Goal: Task Accomplishment & Management: Complete application form

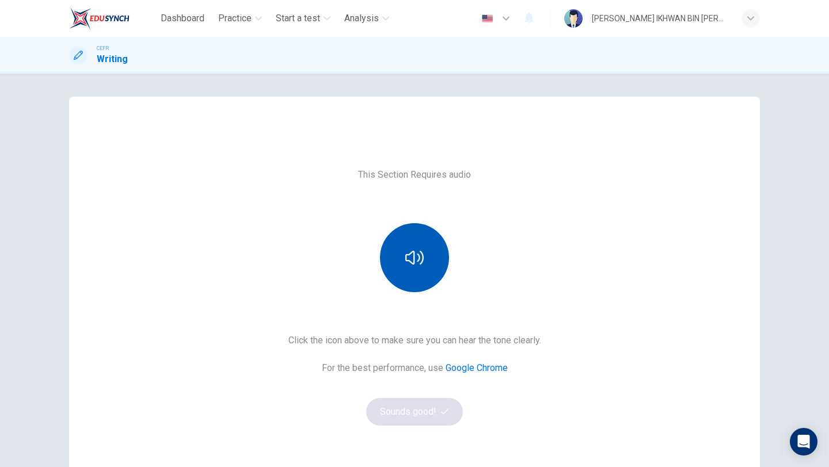
click at [390, 241] on button "button" at bounding box center [414, 257] width 69 height 69
click at [414, 258] on icon "button" at bounding box center [414, 258] width 18 height 18
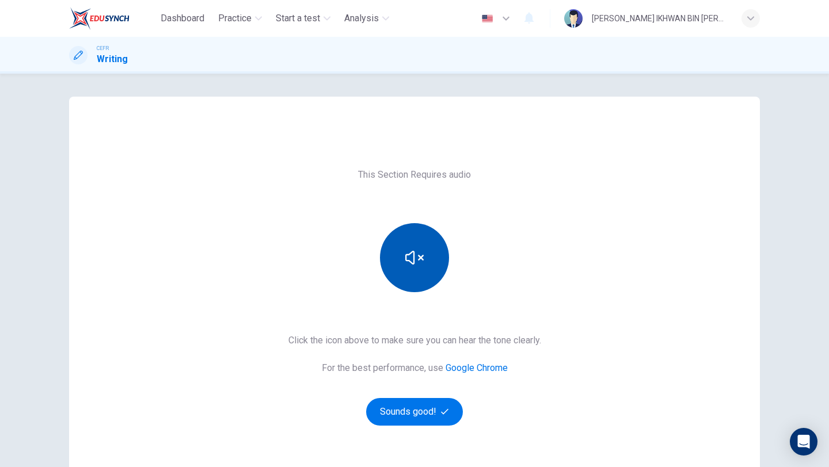
click at [414, 258] on icon "button" at bounding box center [414, 258] width 18 height 18
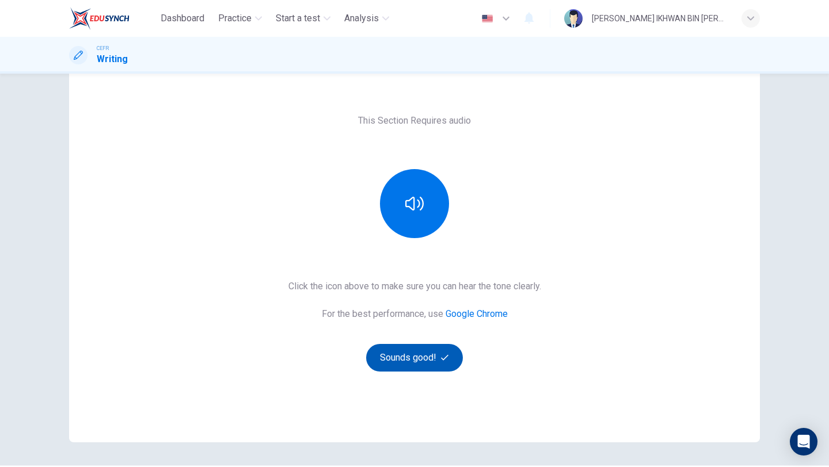
scroll to position [67, 0]
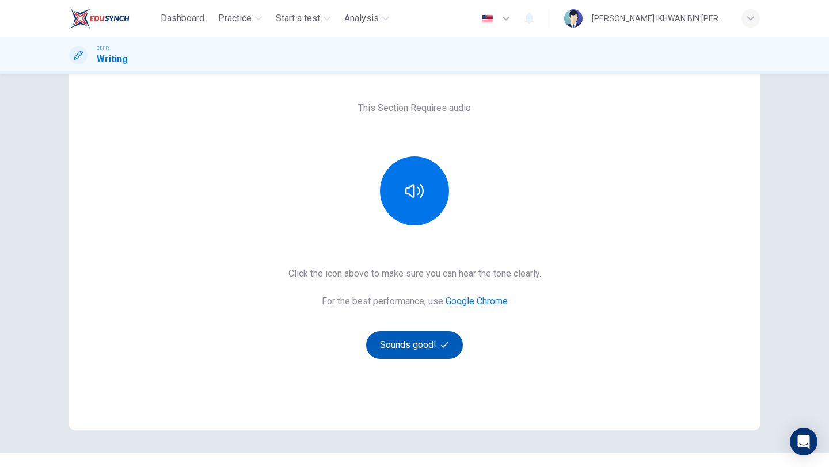
click at [430, 351] on button "Sounds good!" at bounding box center [414, 346] width 97 height 28
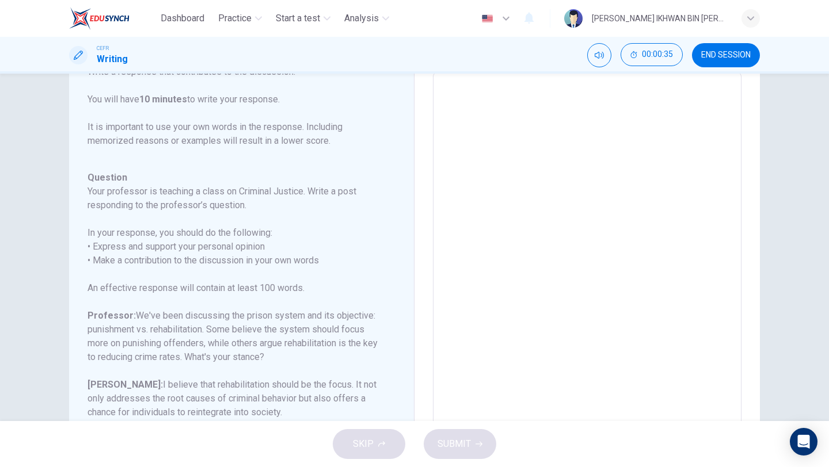
scroll to position [165, 0]
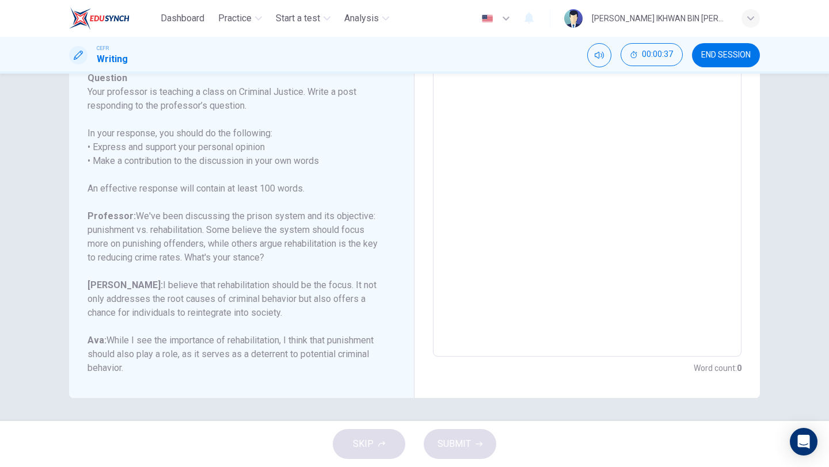
click at [530, 163] on textarea at bounding box center [587, 164] width 292 height 365
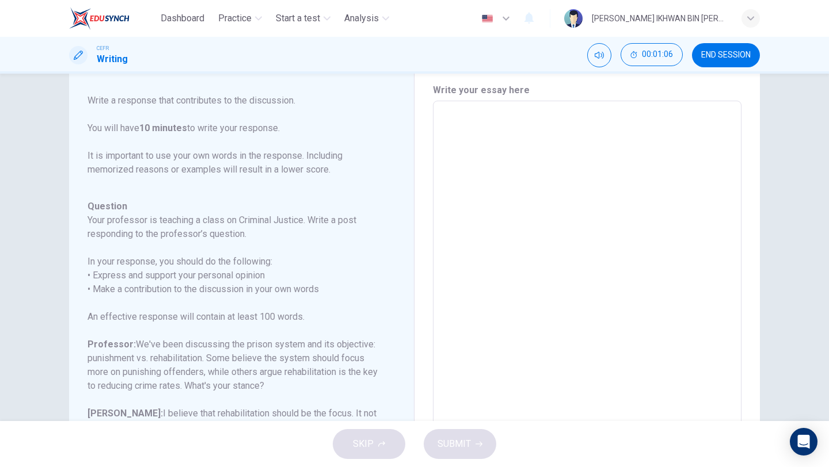
scroll to position [36, 0]
type textarea "I"
type textarea "x"
type textarea "I"
type textarea "x"
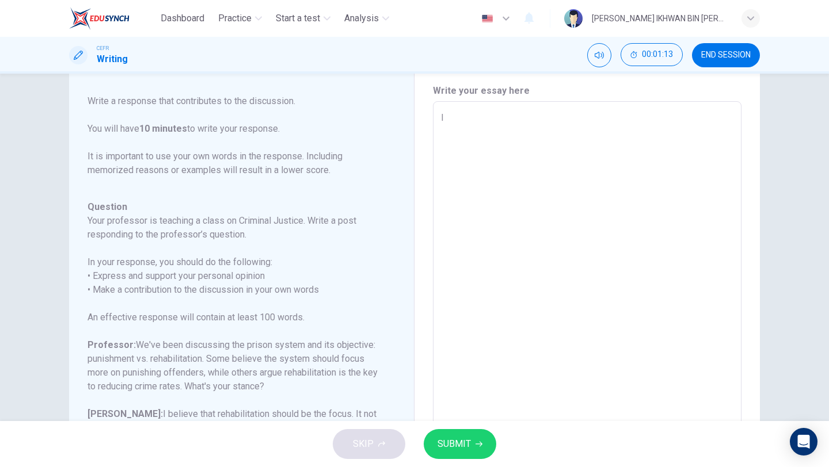
type textarea "I r"
type textarea "x"
type textarea "I re"
type textarea "x"
type textarea "I ref"
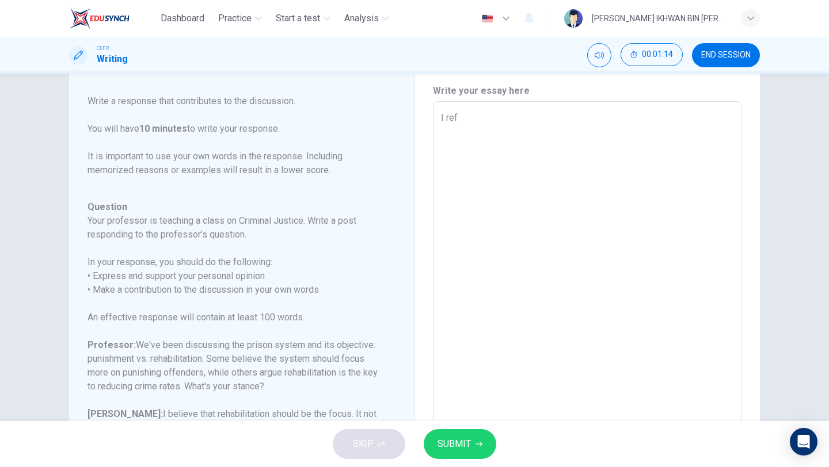
type textarea "x"
type textarea "I refu"
type textarea "x"
type textarea "I refut"
type textarea "x"
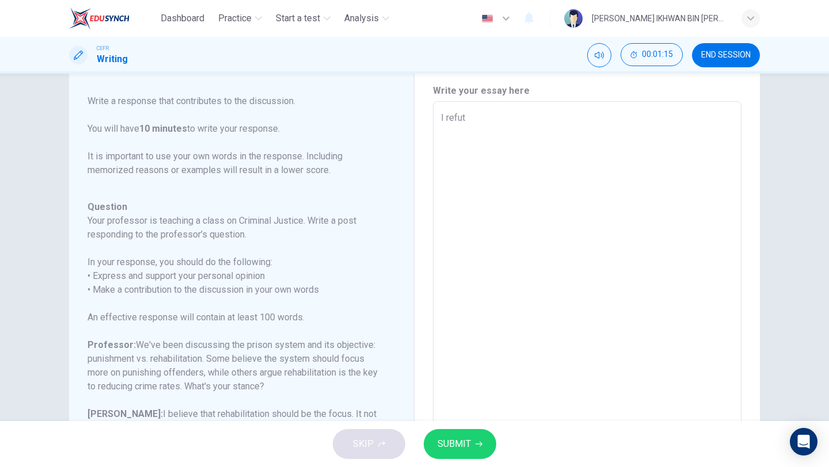
type textarea "I refute"
type textarea "x"
type textarea "I refute"
type textarea "x"
type textarea "I refute"
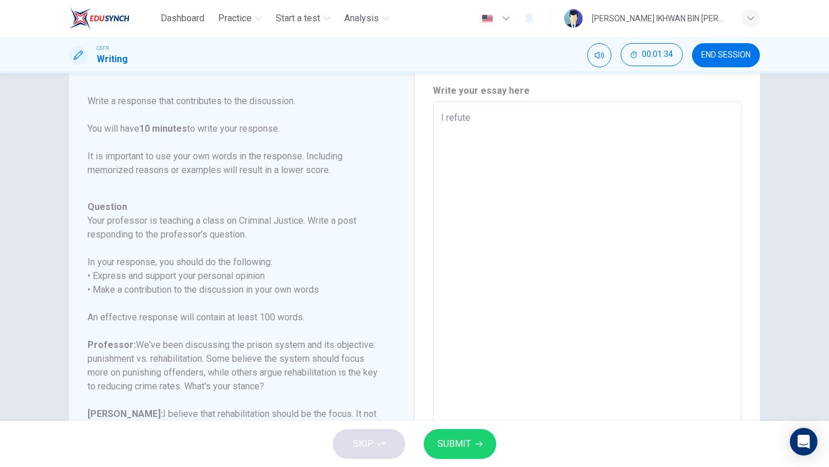
type textarea "x"
type textarea "I refute i"
type textarea "x"
type textarea "I refute in"
type textarea "x"
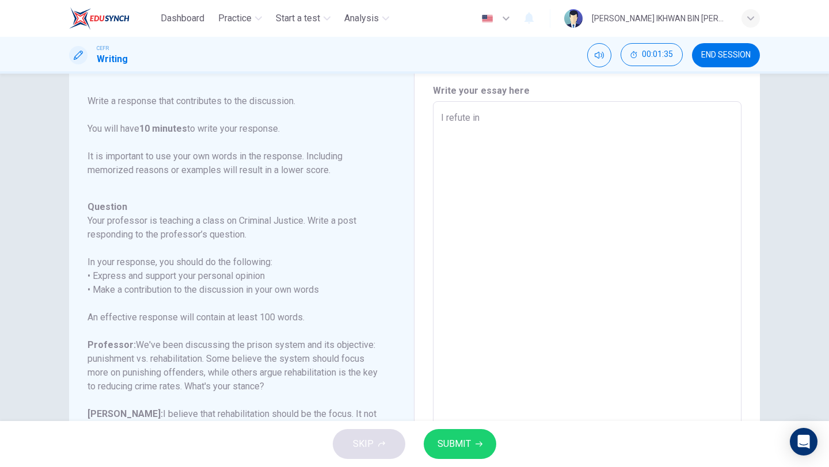
type textarea "I refute in"
type textarea "x"
type textarea "I refute in m"
type textarea "x"
type textarea "I refute in my"
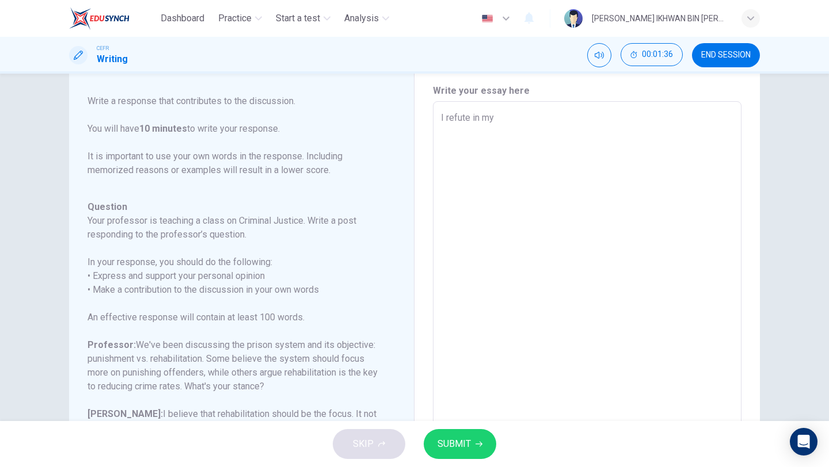
type textarea "x"
type textarea "I refute in my"
type textarea "x"
type textarea "I refute in my t"
type textarea "x"
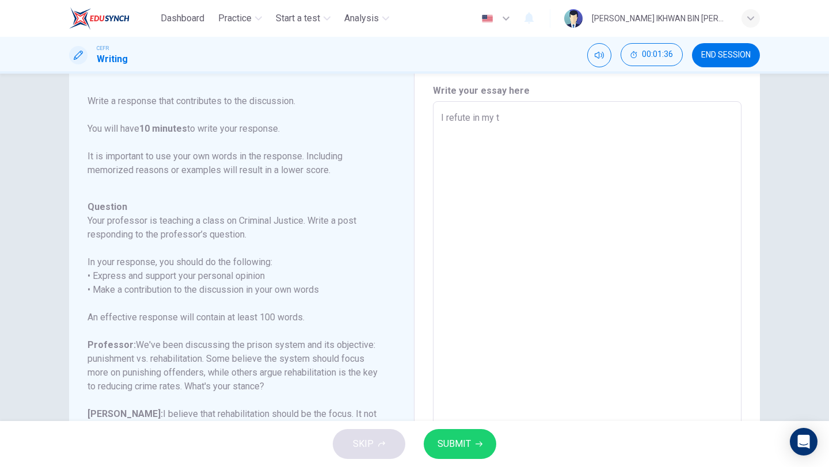
type textarea "I refute in my ts"
type textarea "x"
type textarea "I refute in my t"
type textarea "x"
type textarea "I refute in my"
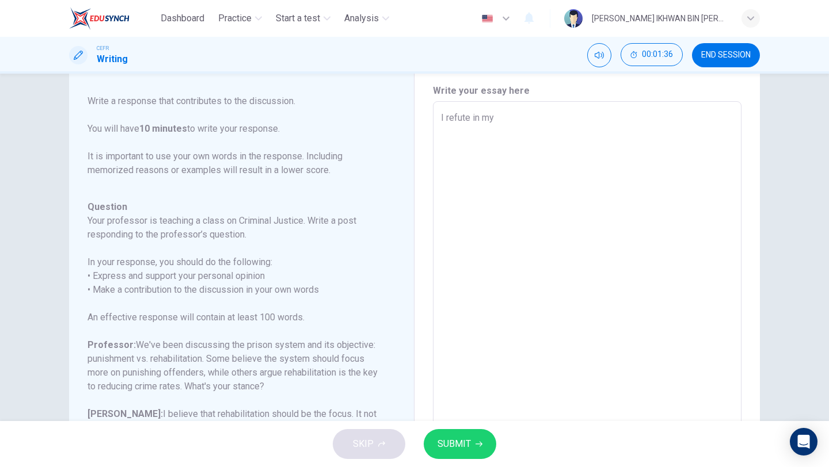
type textarea "x"
type textarea "I refute in my s"
type textarea "x"
type textarea "I refute in my st"
type textarea "x"
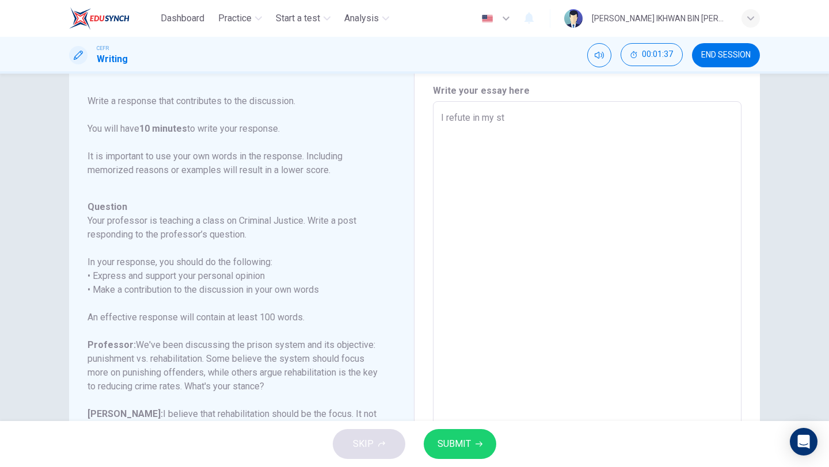
type textarea "I refute in my sta"
type textarea "x"
type textarea "I refute in my stan"
type textarea "x"
type textarea "I refute in my stanc"
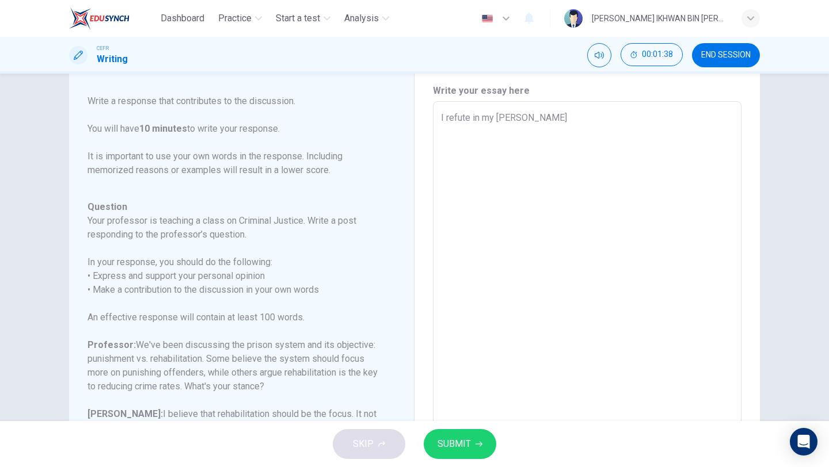
type textarea "x"
type textarea "I refute in my stance"
type textarea "x"
type textarea "I refute in my stance"
type textarea "x"
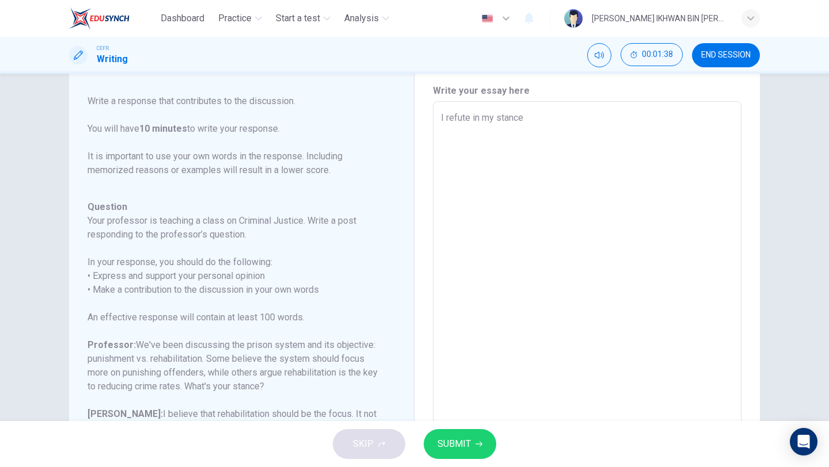
type textarea "I refute in my stance t"
type textarea "x"
type textarea "I refute in my stance th"
type textarea "x"
type textarea "I refute in my stance tha"
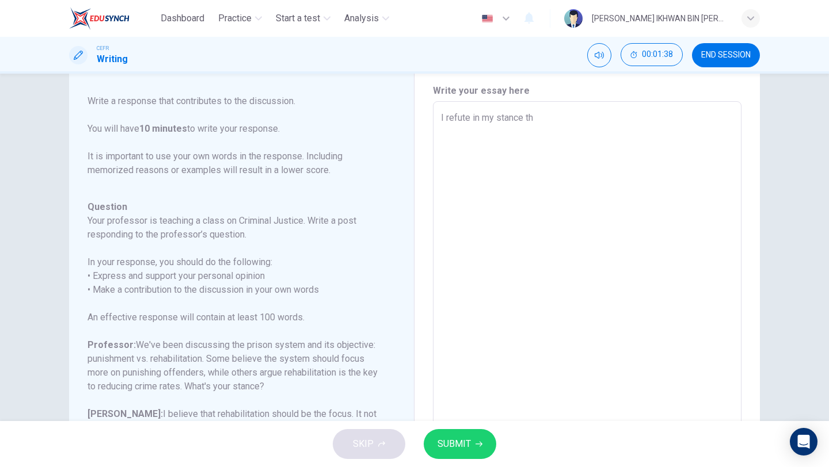
type textarea "x"
type textarea "I refute in my stance that"
type textarea "x"
type textarea "I refute in my stance that"
type textarea "x"
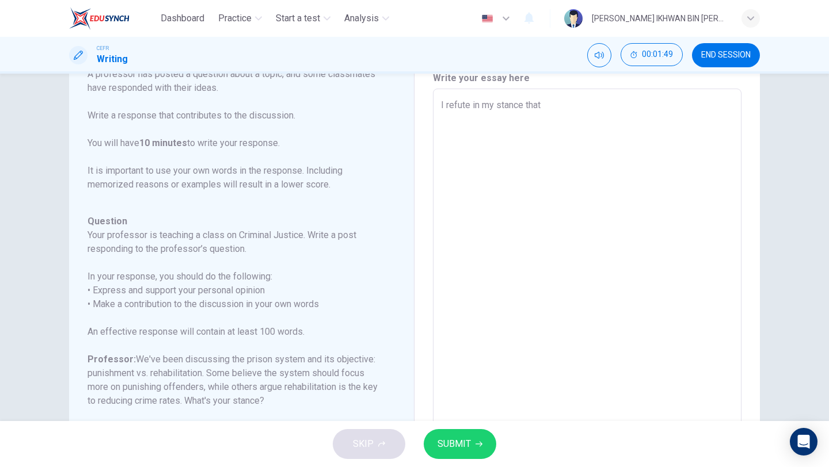
scroll to position [100, 0]
type textarea "I refute in my stance that p"
type textarea "x"
type textarea "I refute in my stance that pu"
type textarea "x"
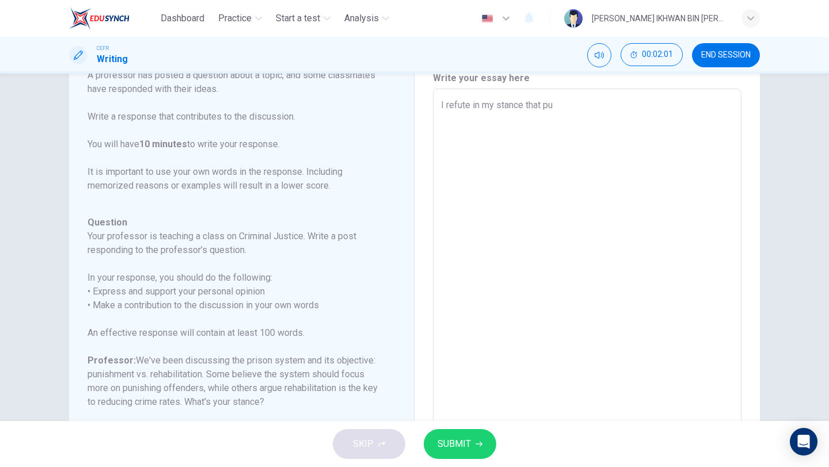
type textarea "I refute in my stance that pun"
type textarea "x"
type textarea "I refute in my stance that puni"
type textarea "x"
type textarea "I refute in my stance that punis"
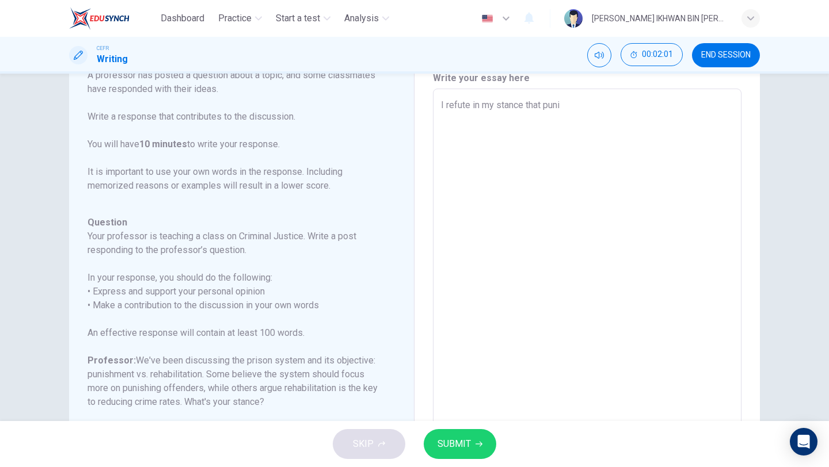
type textarea "x"
type textarea "I refute in my stance that punish"
type textarea "x"
type textarea "I refute in my stance that punishi"
type textarea "x"
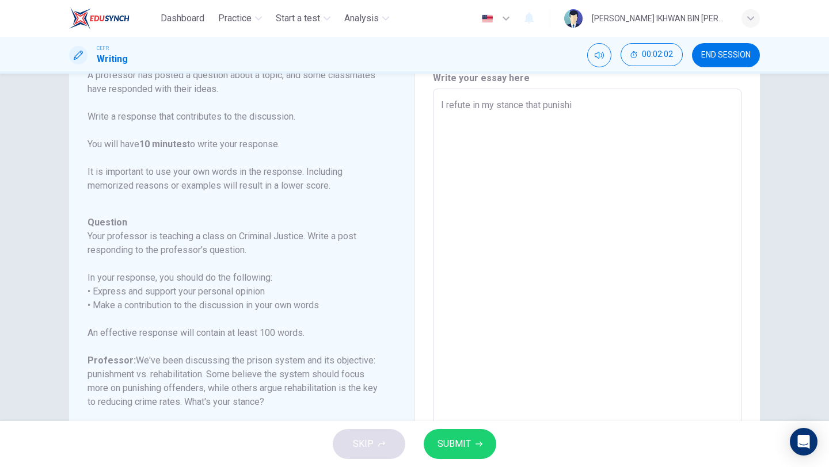
type textarea "I refute in my stance that punishin"
type textarea "x"
type textarea "I refute in my stance that punishing"
type textarea "x"
type textarea "I refute in my stance that punishing"
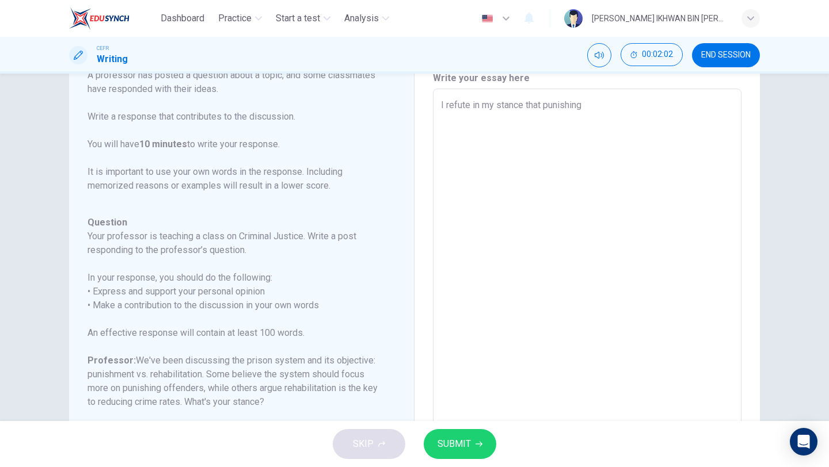
type textarea "x"
type textarea "I refute in my stance that punishing t"
type textarea "x"
type textarea "I refute in my stance that punishing th"
type textarea "x"
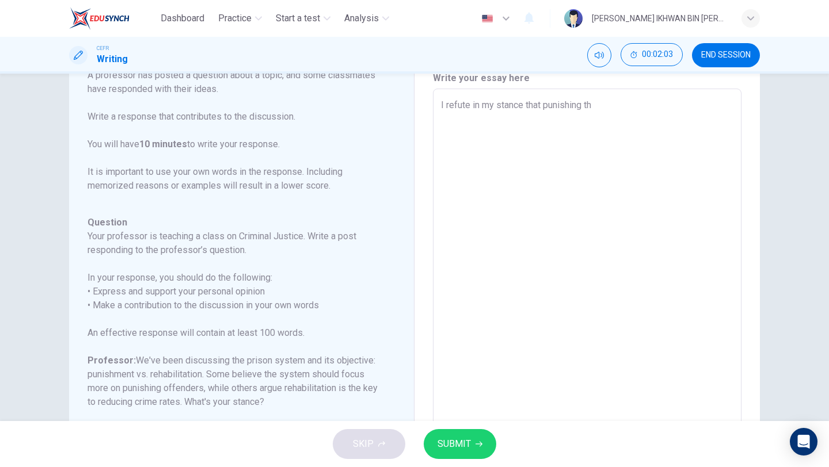
type textarea "I refute in my stance that punishing the"
type textarea "x"
type textarea "I refute in my stance that punishing the"
type textarea "x"
type textarea "I refute in my stance that punishing the o"
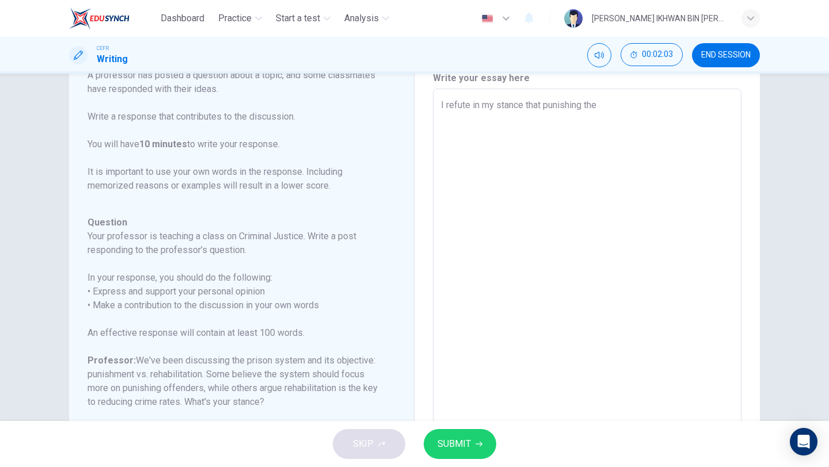
type textarea "x"
type textarea "I refute in my stance that punishing the oo"
type textarea "x"
type textarea "I refute in my stance that punishing the o"
type textarea "x"
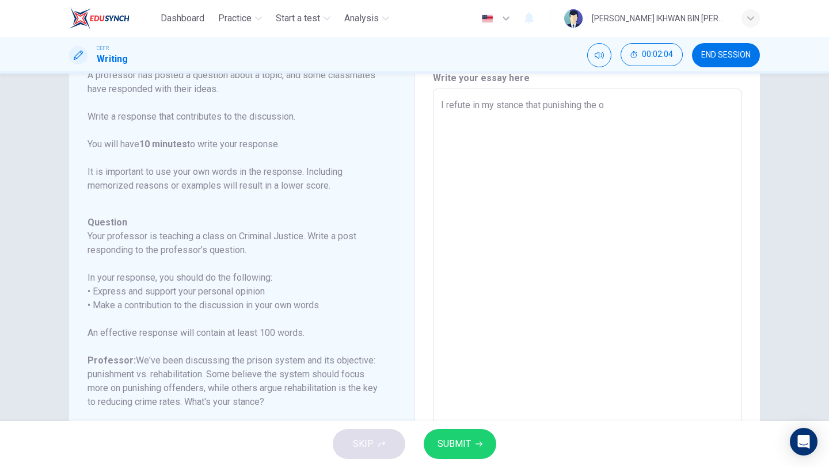
type textarea "I refute in my stance that punishing the of"
type textarea "x"
type textarea "I refute in my stance that punishing the off"
type textarea "x"
type textarea "I refute in my stance that punishing the offe"
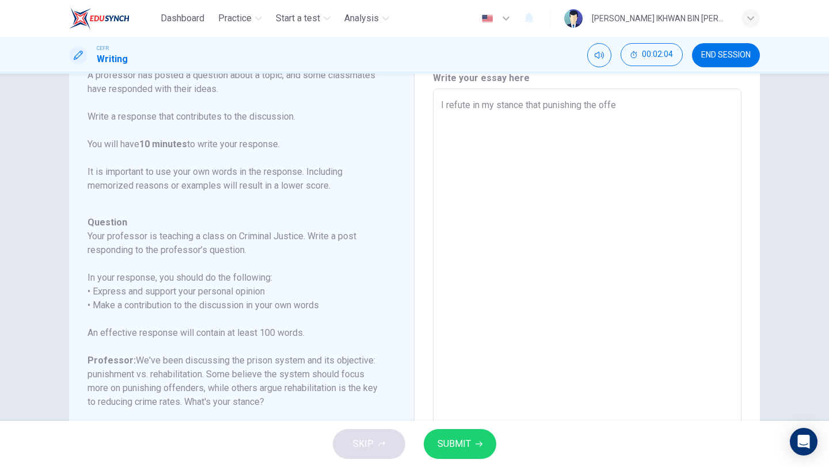
type textarea "x"
type textarea "I refute in my stance that punishing the offen"
type textarea "x"
type textarea "I refute in my stance that punishing the offene"
type textarea "x"
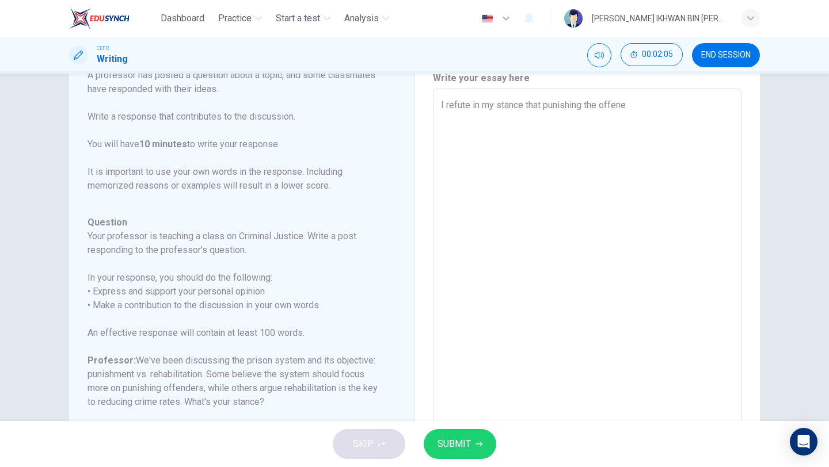
type textarea "I refute in my stance that punishing the offene="
type textarea "x"
type textarea "I refute in my stance that punishing the offene=d"
type textarea "x"
type textarea "I refute in my stance that punishing the offene=de"
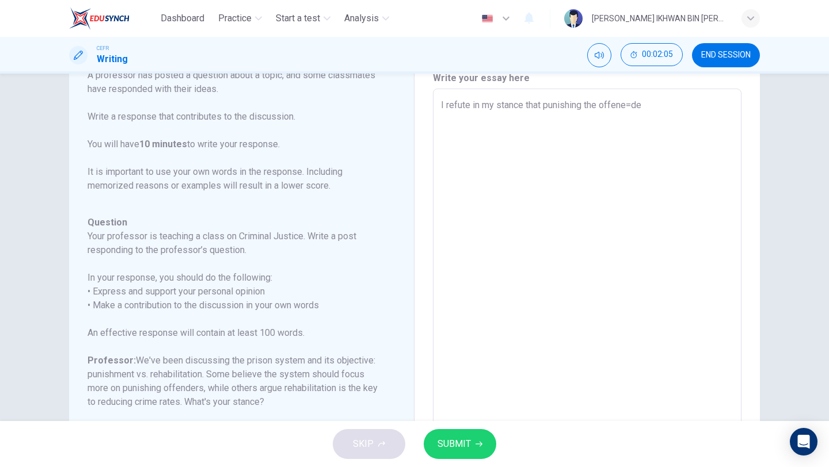
type textarea "x"
type textarea "I refute in my stance that punishing the offene=d"
type textarea "x"
type textarea "I refute in my stance that punishing the offene="
type textarea "x"
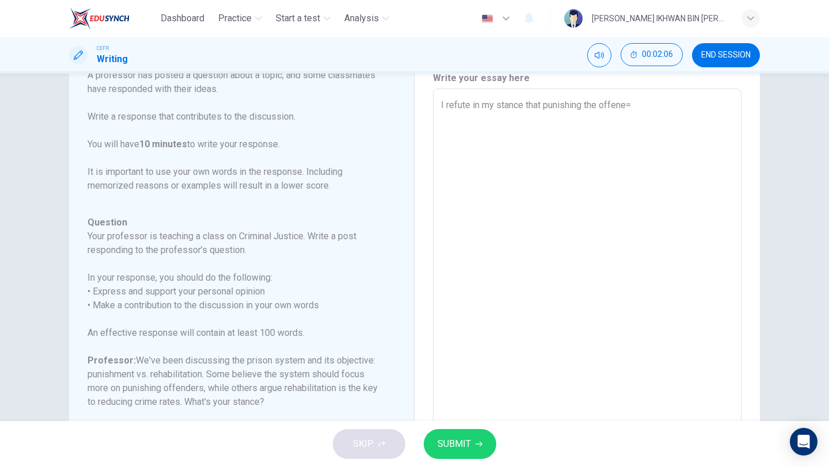
type textarea "I refute in my stance that punishing the offene"
type textarea "x"
type textarea "I refute in my stance that punishing the offen"
type textarea "x"
type textarea "I refute in my stance that punishing the offend"
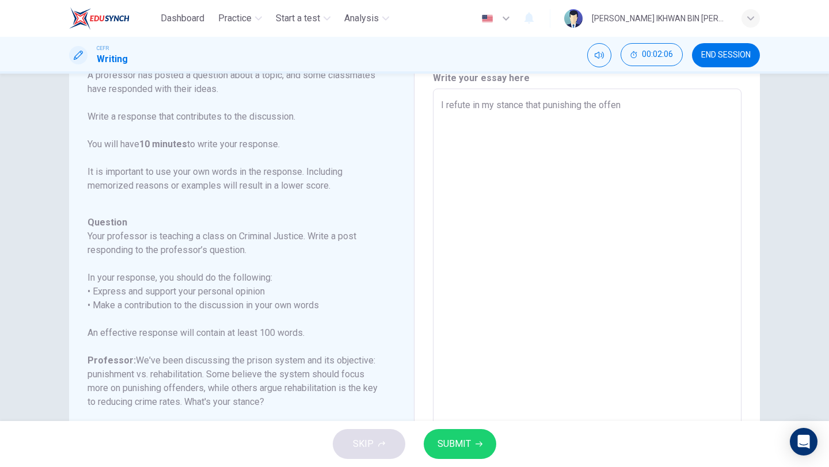
type textarea "x"
type textarea "I refute in my stance that punishing the offende"
type textarea "x"
type textarea "I refute in my stance that punishing the offender"
type textarea "x"
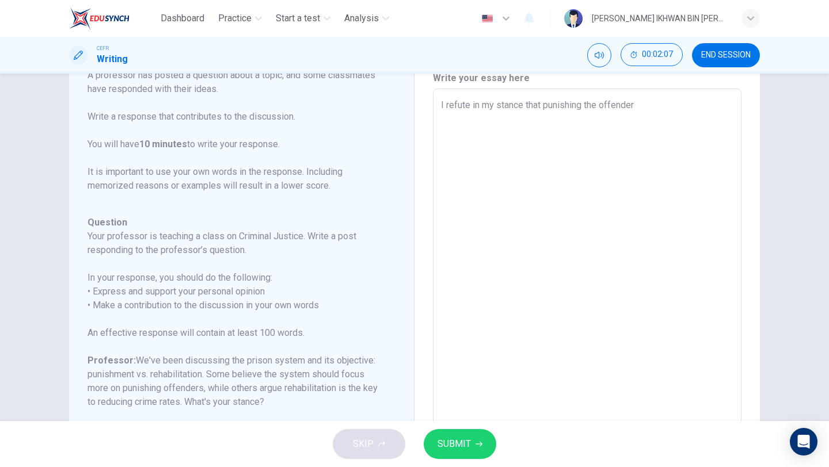
type textarea "I refute in my stance that punishing the offenders"
type textarea "x"
type textarea "I refute in my stance that punishing the offenders"
type textarea "x"
type textarea "I refute in my stance that punishing the offenders a"
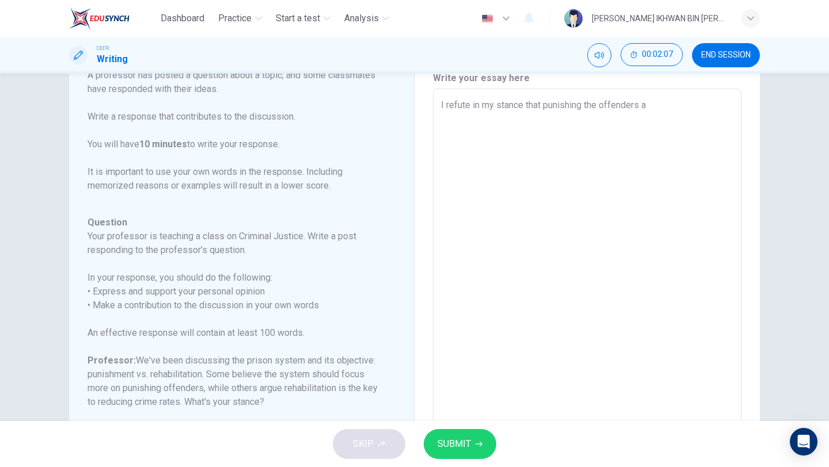
type textarea "x"
type textarea "I refute in my stance that punishing the offenders ar"
type textarea "x"
type textarea "I refute in my stance that punishing the offenders are"
type textarea "x"
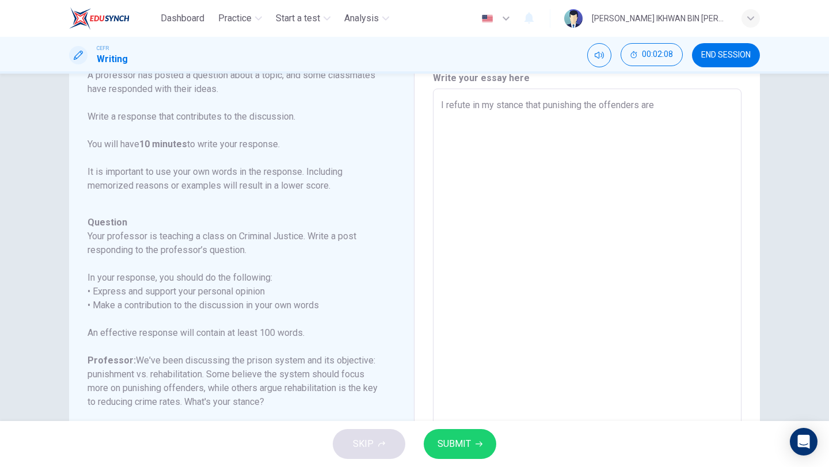
type textarea "I refute in my stance that punishing the offenders are"
type textarea "x"
type textarea "I refute in my stance that punishing the offenders are t"
type textarea "x"
type textarea "I refute in my stance that punishing the offenders are th"
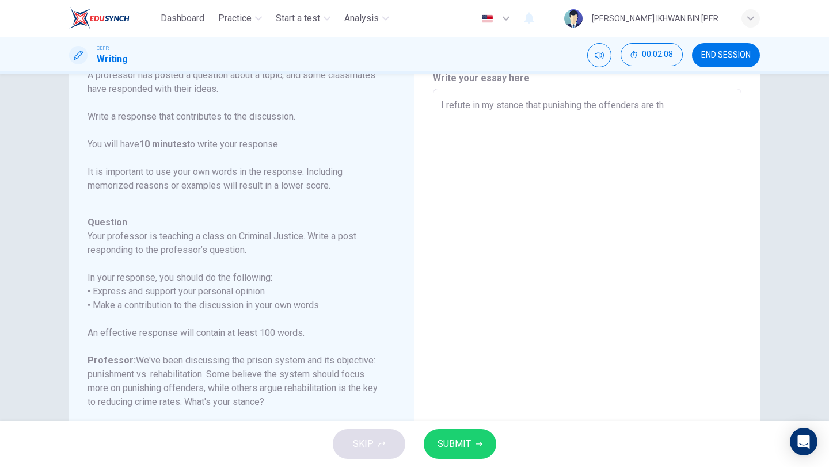
type textarea "x"
type textarea "I refute in my stance that punishing the offenders are the"
type textarea "x"
type textarea "I refute in my stance that punishing the offenders are the"
type textarea "x"
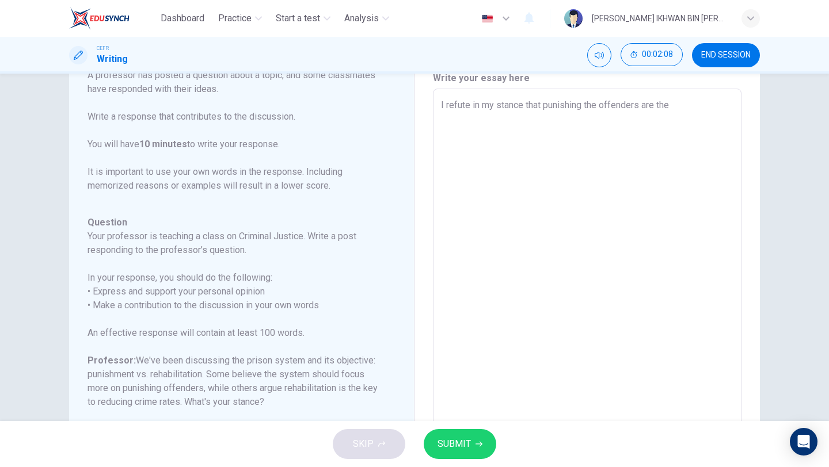
type textarea "I refute in my stance that punishing the offenders are the o"
type textarea "x"
type textarea "I refute in my stance that punishing the offenders are the on"
type textarea "x"
type textarea "I refute in my stance that punishing the offenders are the onl"
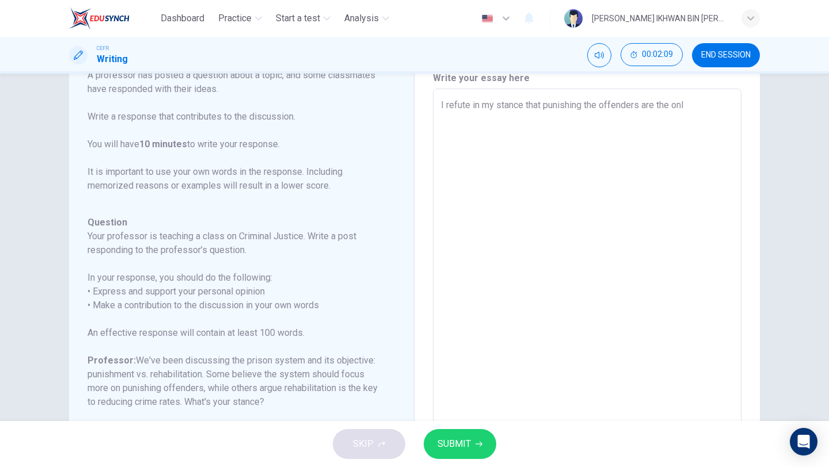
type textarea "x"
type textarea "I refute in my stance that punishing the offenders are the only"
type textarea "x"
type textarea "I refute in my stance that punishing the offenders are the only"
type textarea "x"
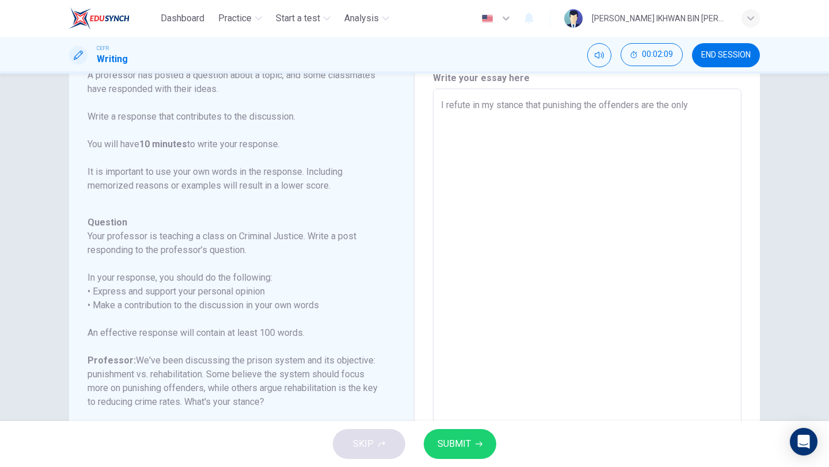
type textarea "I refute in my stance that punishing the offenders are the only w"
type textarea "x"
type textarea "I refute in my stance that punishing the offenders are the only wa"
type textarea "x"
type textarea "I refute in my stance that punishing the offenders are the only way"
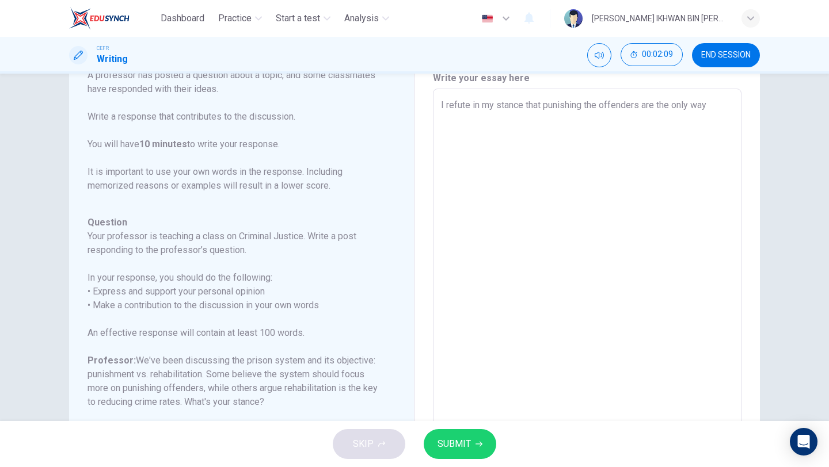
type textarea "x"
type textarea "I refute in my stance that punishing the offenders are the only way"
type textarea "x"
type textarea "I refute in my stance that punishing the offenders are the only way a"
type textarea "x"
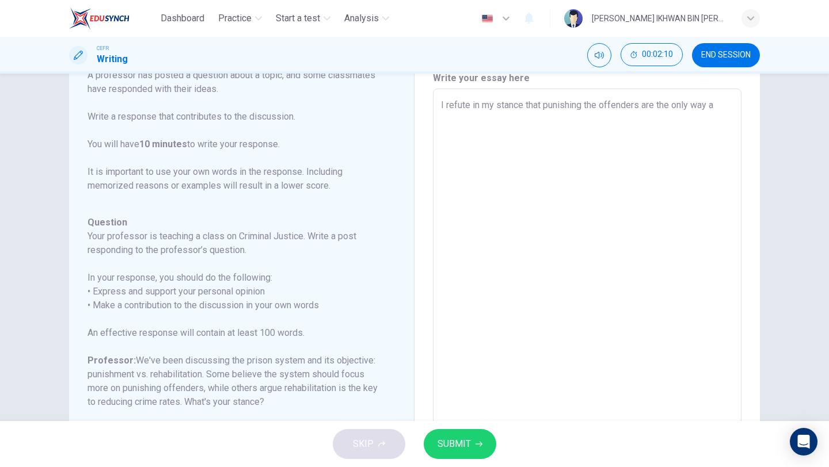
type textarea "I refute in my stance that punishing the offenders are the only way an"
type textarea "x"
type textarea "I refute in my stance that punishing the offenders are the only way and"
type textarea "x"
type textarea "I refute in my stance that punishing the offenders are the only way and"
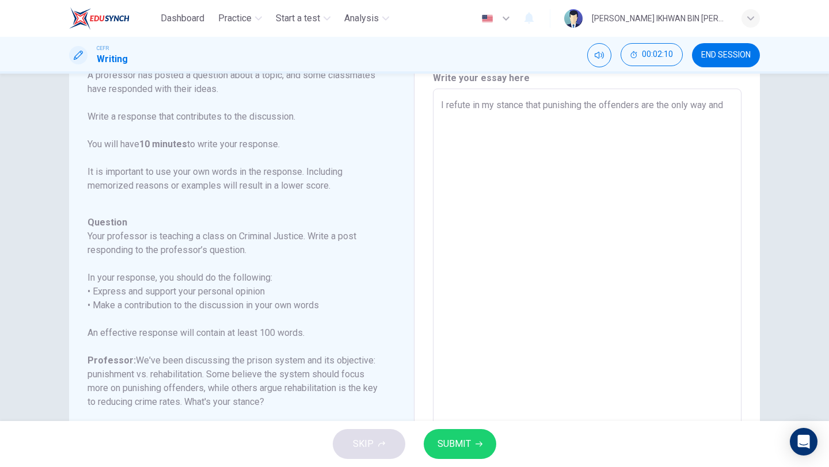
type textarea "x"
type textarea "I refute in my stance that punishing the offenders are the only way and"
type textarea "x"
type textarea "I refute in my stance that punishing the offenders are the only way an"
type textarea "x"
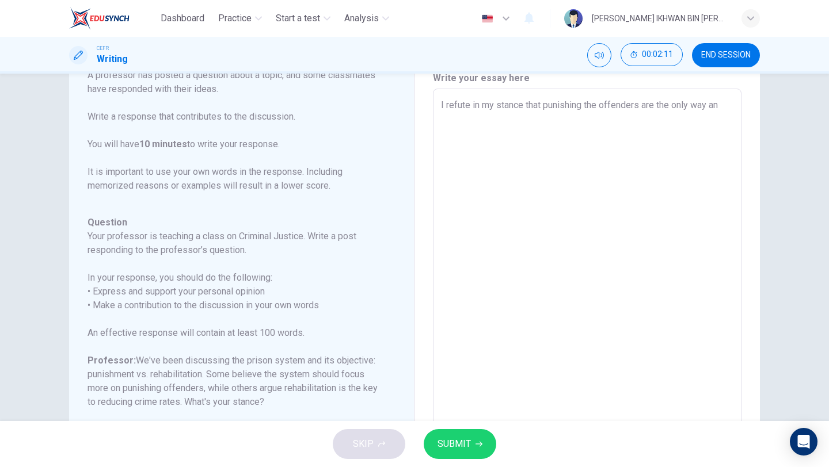
type textarea "I refute in my stance that punishing the offenders are the only way a"
type textarea "x"
type textarea "I refute in my stance that punishing the offenders are the only way"
type textarea "x"
type textarea "I refute in my stance that punishing the offenders are the only way"
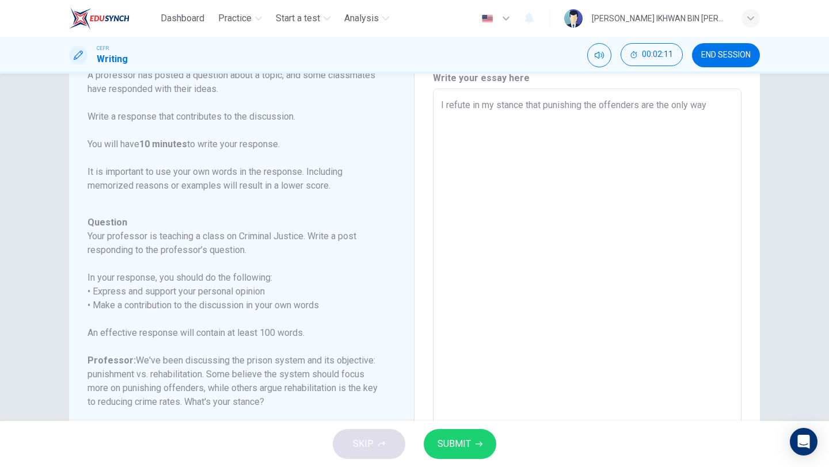
type textarea "x"
type textarea "I refute in my stance that punishing the offenders are the only wa"
type textarea "x"
type textarea "I refute in my stance that punishing the offenders are the only w"
type textarea "x"
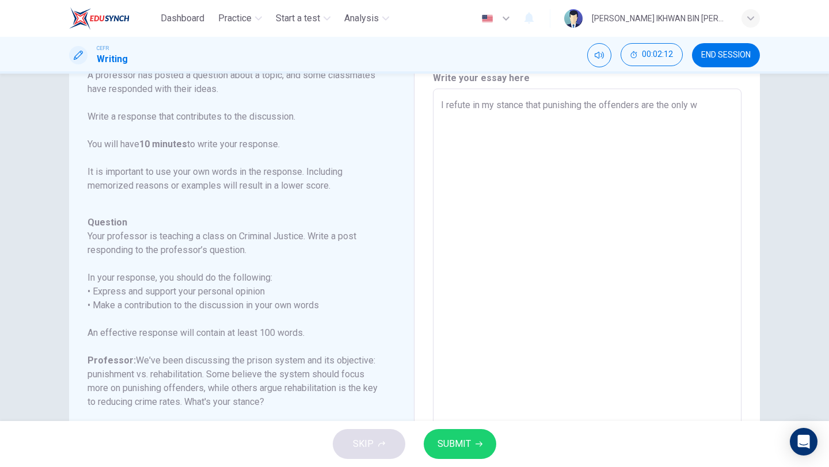
type textarea "I refute in my stance that punishing the offenders are the only"
type textarea "x"
type textarea "I refute in my stance that punishing the offenders are the only"
type textarea "x"
type textarea "I refute in my stance that punishing the offenders are the only"
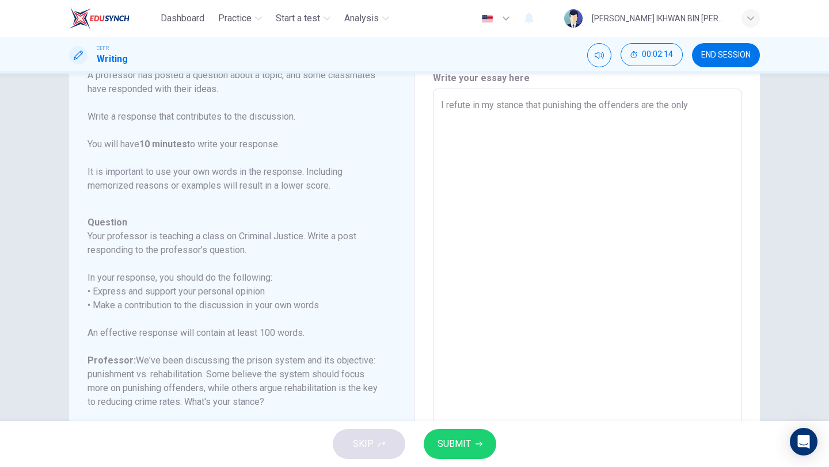
type textarea "x"
type textarea "I refute in my stance that punishing the offenders are the only p"
type textarea "x"
type textarea "I refute in my stance that punishing the offenders are the only pr"
type textarea "x"
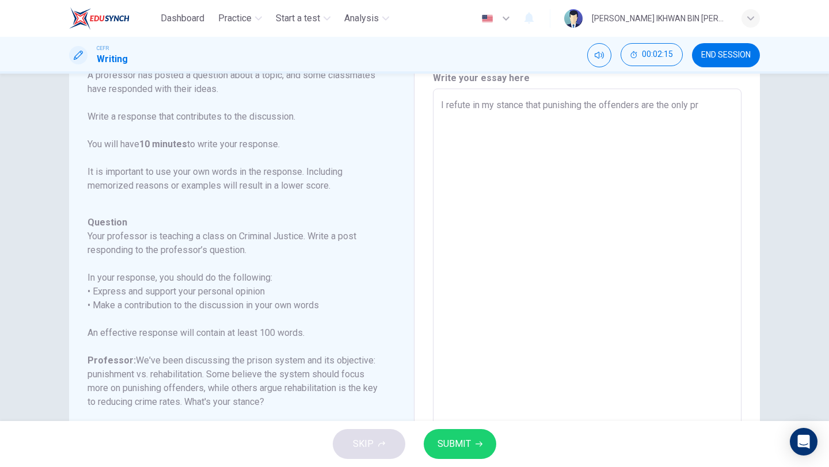
type textarea "I refute in my stance that punishing the offenders are the only pri"
type textarea "x"
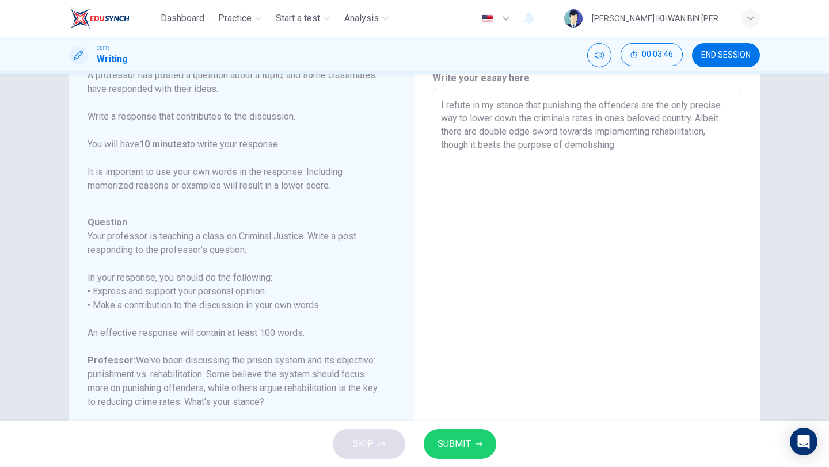
click at [469, 132] on textarea "I refute in my stance that punishing the offenders are the only precise way to …" at bounding box center [587, 280] width 292 height 365
click at [583, 147] on textarea "I refute in my stance that punishing the offenders are the only precise way to …" at bounding box center [587, 280] width 292 height 365
click at [600, 83] on h6 "Write your essay here" at bounding box center [587, 78] width 309 height 14
click at [709, 144] on textarea "I refute in my stance that punishing the offenders are the only precise way to …" at bounding box center [587, 280] width 292 height 365
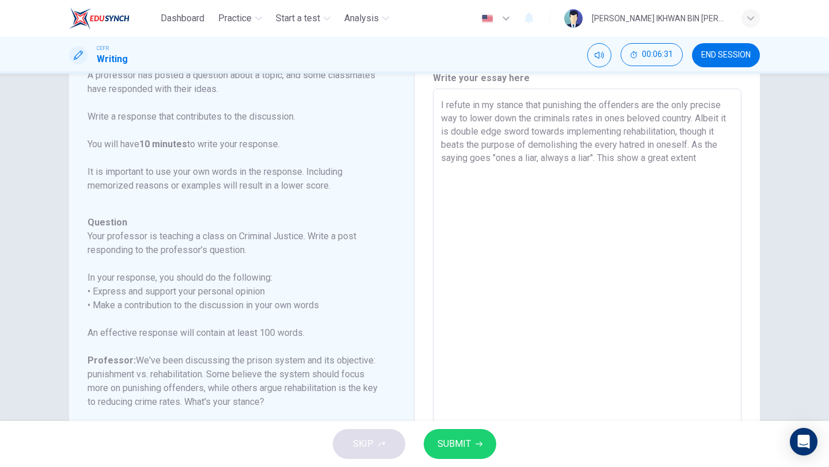
click at [683, 143] on textarea "I refute in my stance that punishing the offenders are the only precise way to …" at bounding box center [587, 280] width 292 height 365
click at [558, 171] on textarea "I refute in my stance that punishing the offenders are the only precise way to …" at bounding box center [587, 280] width 292 height 365
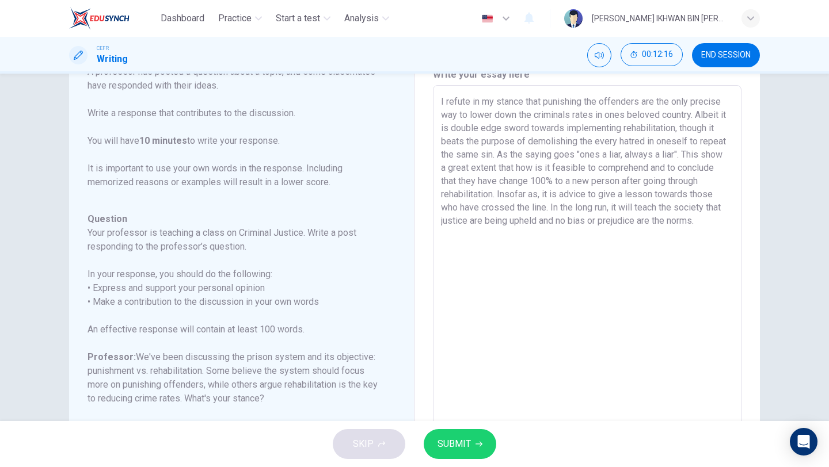
scroll to position [47, 0]
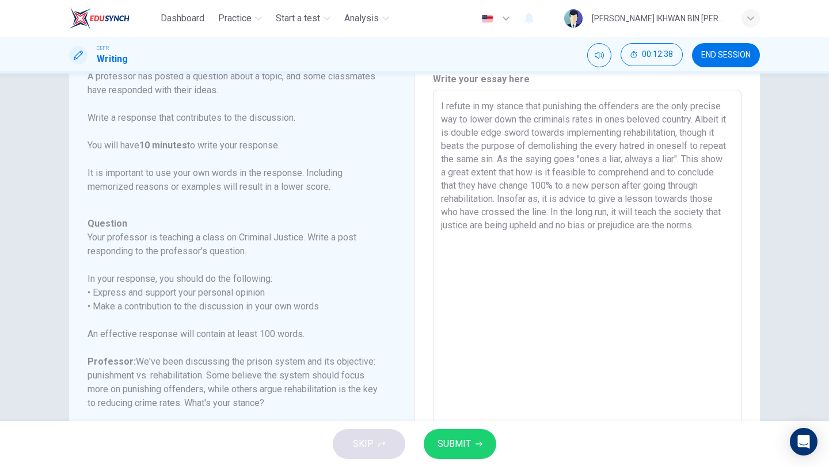
click at [458, 105] on textarea "I refute in my stance that punishing the offenders are the only precise way to …" at bounding box center [587, 282] width 292 height 365
click at [519, 231] on textarea "I resolute in my stance that punishing the offenders are the only precise way t…" at bounding box center [587, 282] width 292 height 365
click at [519, 248] on textarea "I resolute in my stance that punishing the offenders are the only precise way t…" at bounding box center [587, 282] width 292 height 365
drag, startPoint x: 546, startPoint y: 236, endPoint x: 755, endPoint y: 192, distance: 213.6
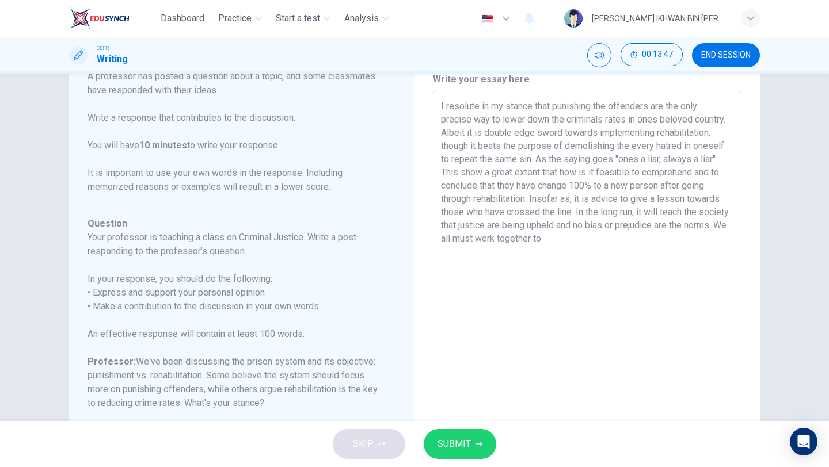
click at [755, 192] on div "Write your essay here I resolute in my stance that punishing the offenders are …" at bounding box center [586, 283] width 345 height 466
click at [715, 245] on textarea "I resolute in my stance that punishing the offenders are the only precise way t…" at bounding box center [587, 282] width 292 height 365
click at [646, 237] on textarea "I resolute in my stance that punishing the offenders are the only precise way t…" at bounding box center [587, 282] width 292 height 365
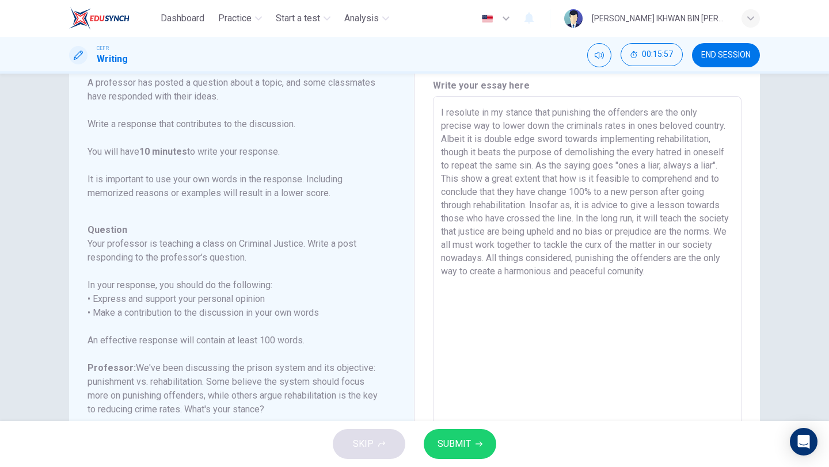
scroll to position [3, 0]
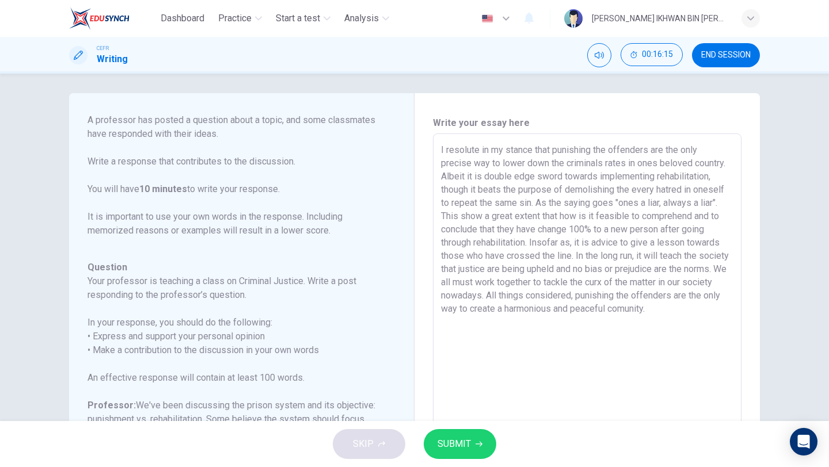
click at [478, 437] on button "SUBMIT" at bounding box center [460, 444] width 73 height 30
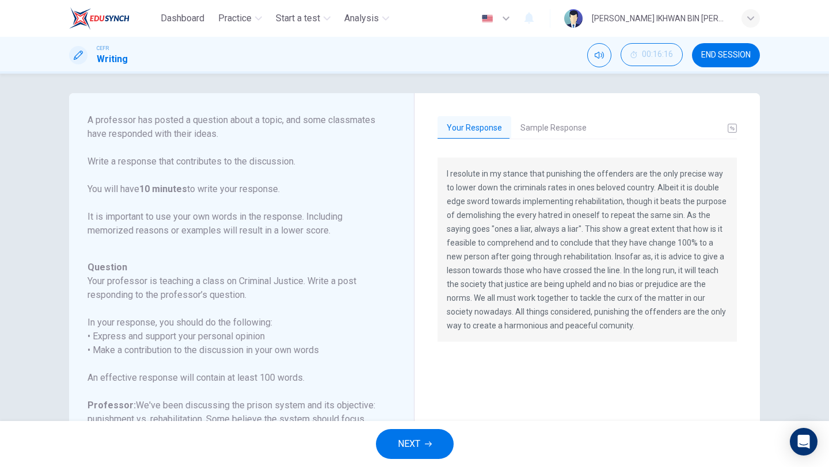
click at [568, 135] on button "Sample Response" at bounding box center [553, 128] width 85 height 24
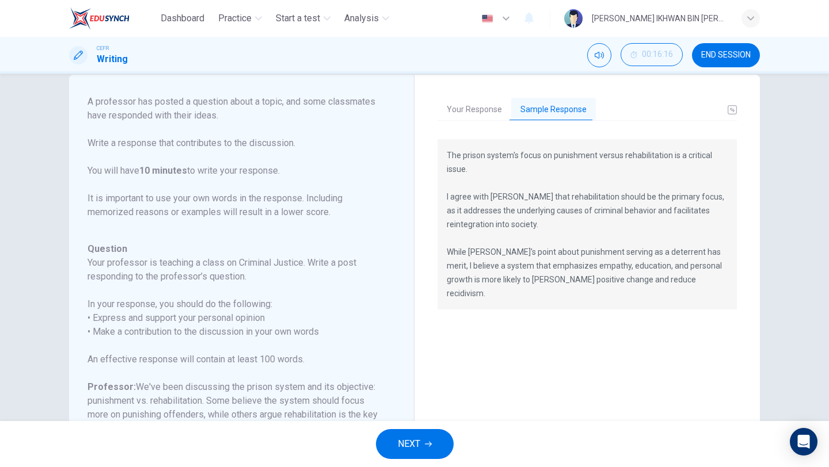
scroll to position [0, 0]
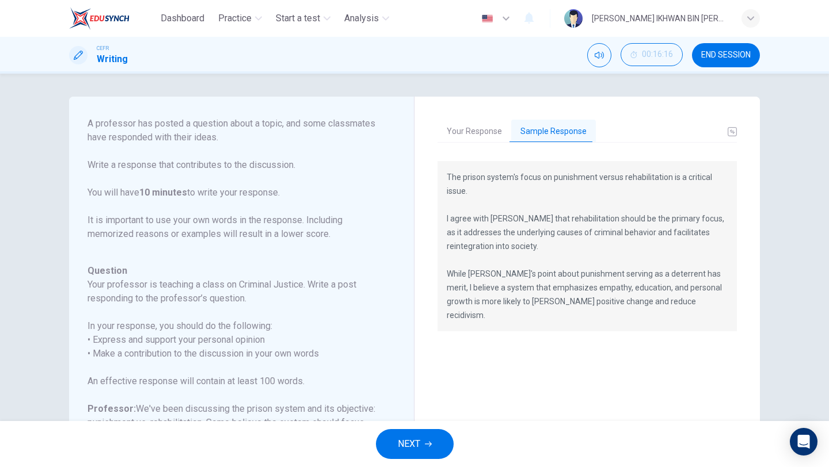
click at [483, 128] on button "Your Response" at bounding box center [474, 132] width 74 height 24
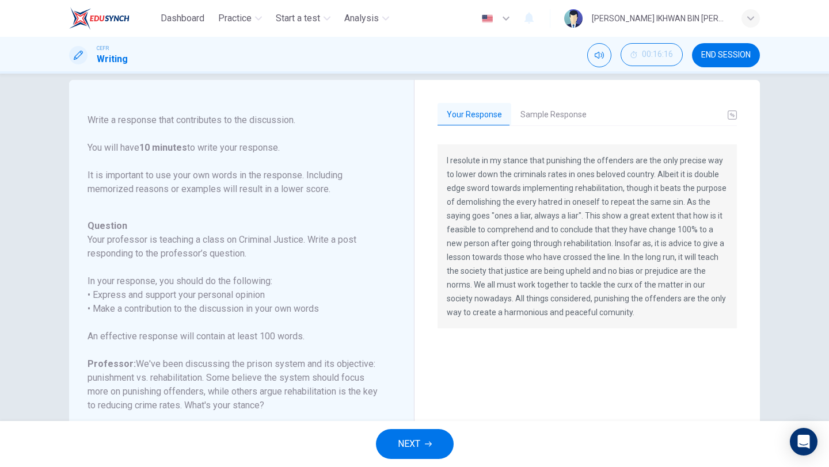
scroll to position [21, 0]
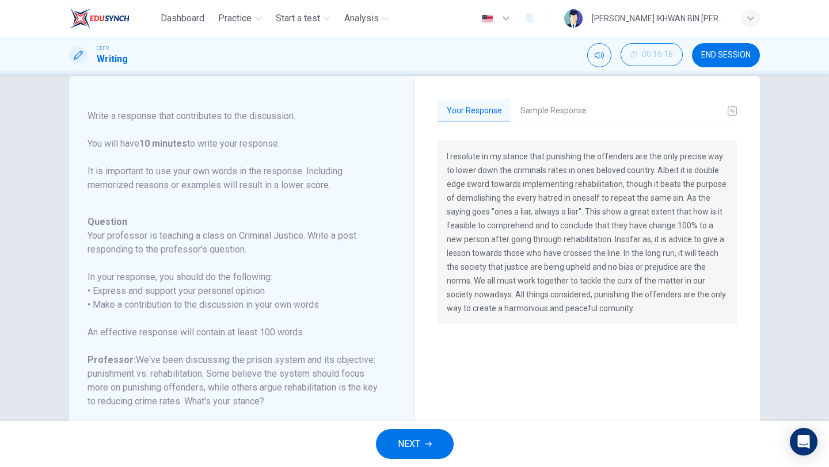
click at [423, 432] on button "NEXT" at bounding box center [415, 444] width 78 height 30
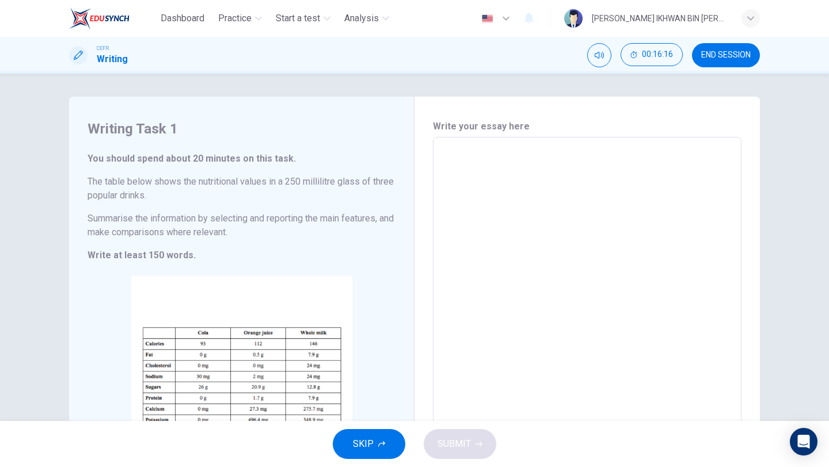
scroll to position [32, 0]
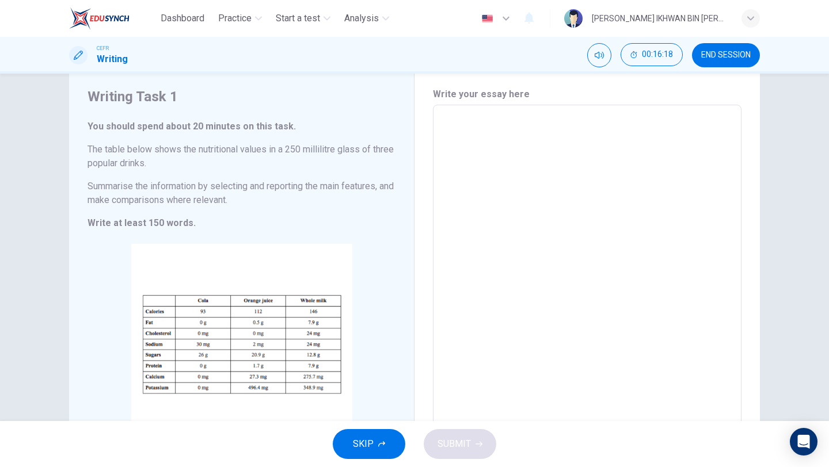
click at [729, 56] on span "END SESSION" at bounding box center [726, 55] width 50 height 9
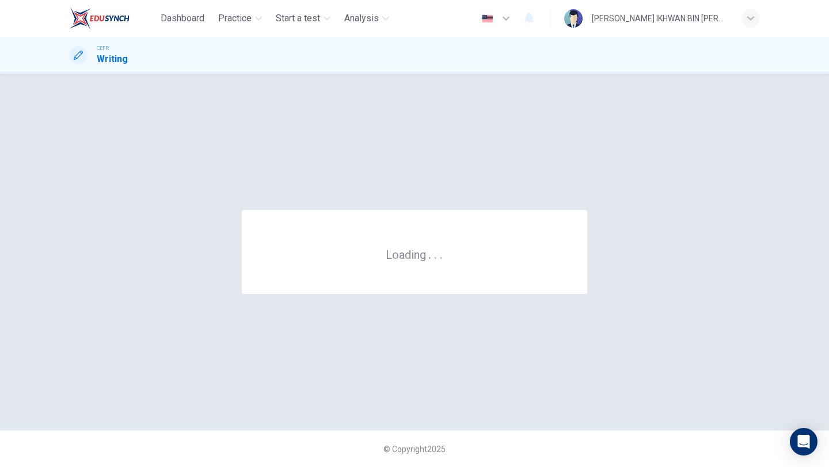
scroll to position [0, 0]
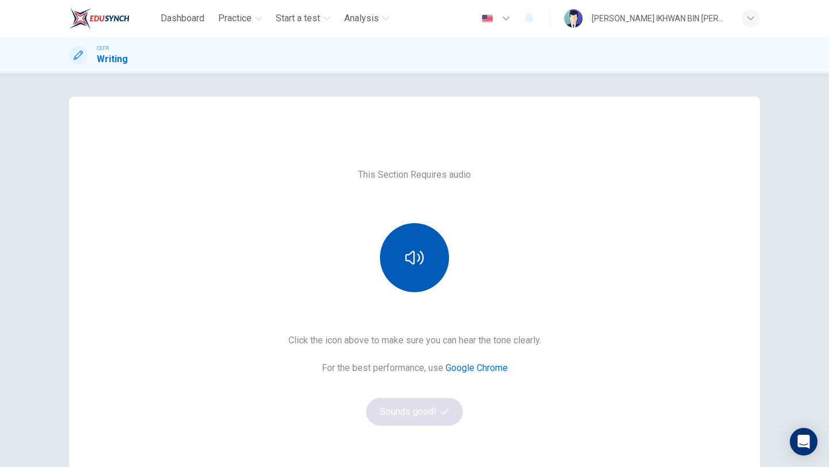
click at [411, 248] on button "button" at bounding box center [414, 257] width 69 height 69
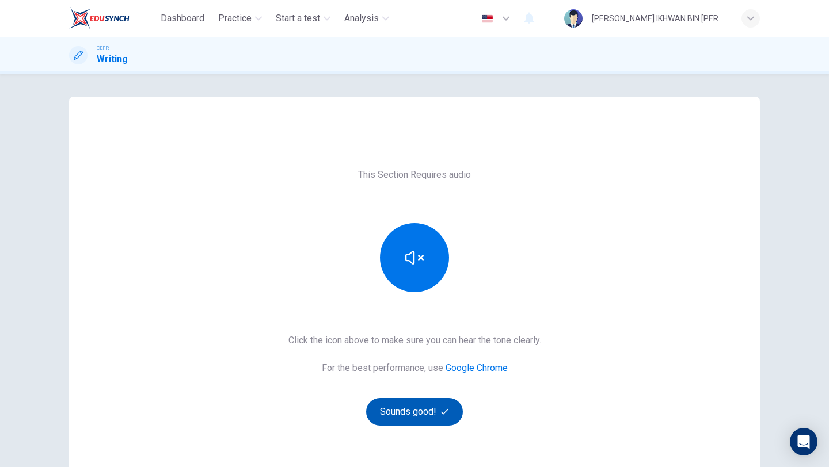
click at [408, 409] on button "Sounds good!" at bounding box center [414, 412] width 97 height 28
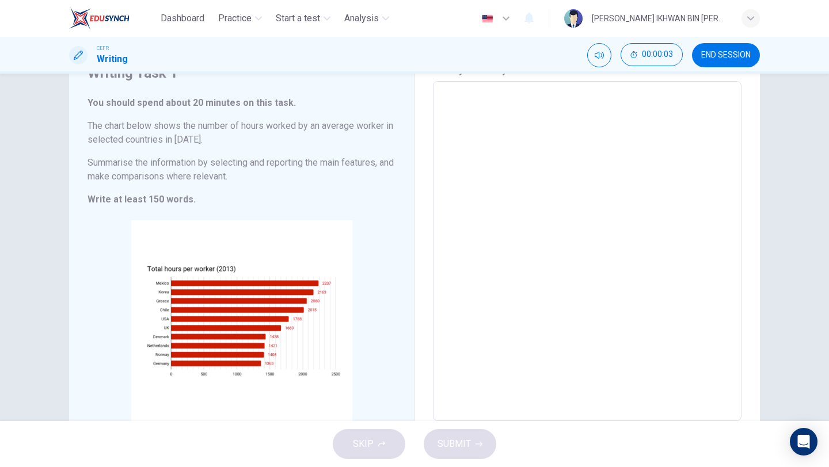
scroll to position [64, 0]
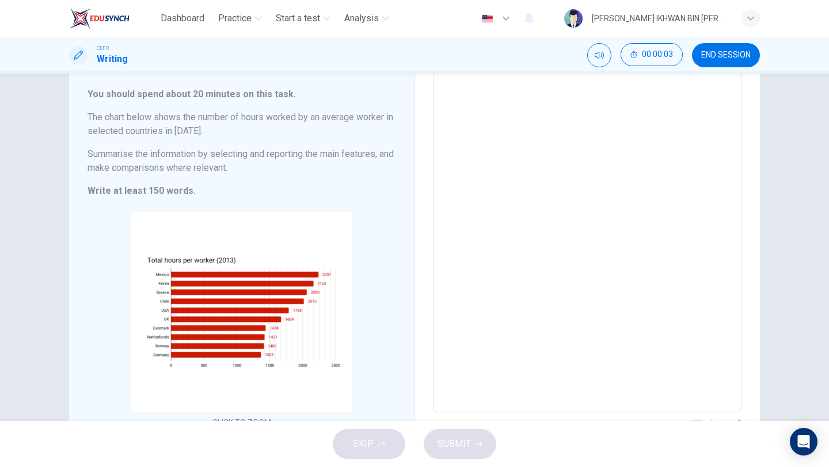
click at [497, 210] on textarea at bounding box center [587, 242] width 292 height 321
type textarea "s"
type textarea "x"
type textarea "sa"
type textarea "x"
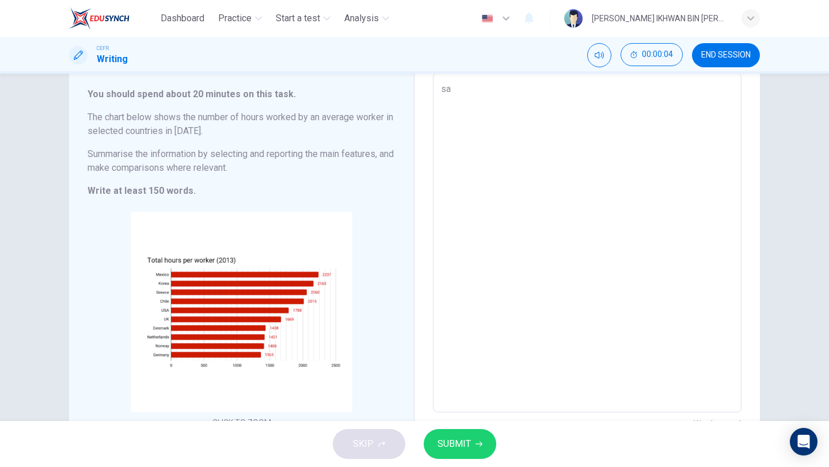
type textarea "sas"
type textarea "x"
type textarea "sa"
type textarea "x"
type textarea "s"
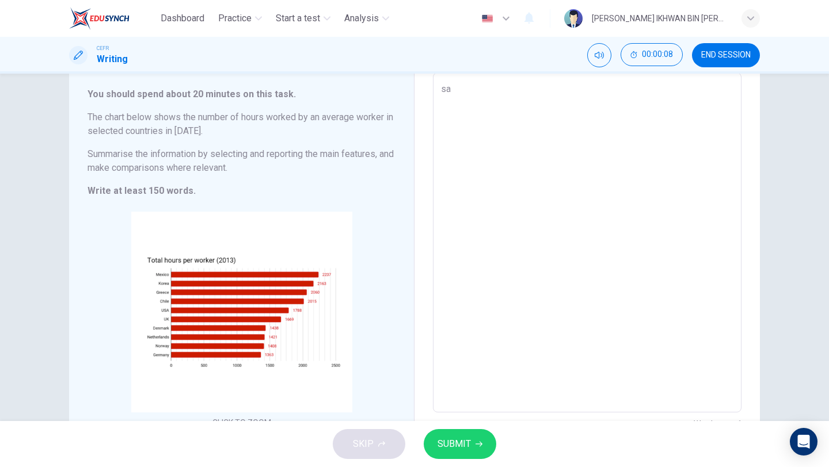
type textarea "x"
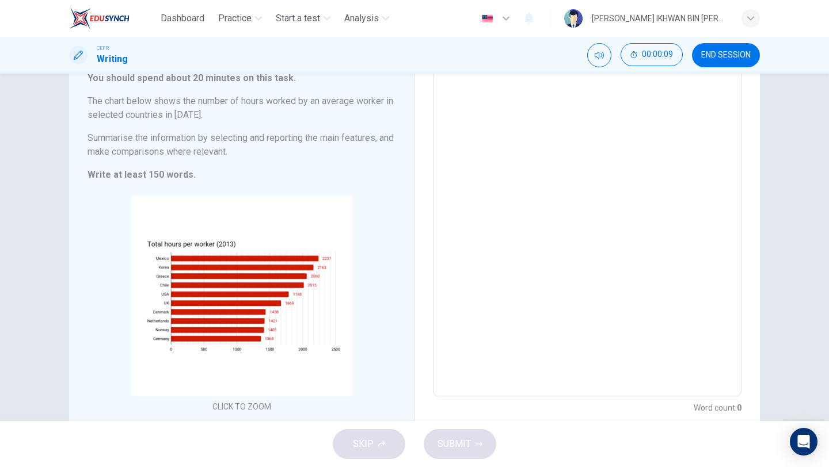
scroll to position [81, 0]
click at [720, 52] on span "END SESSION" at bounding box center [726, 55] width 50 height 9
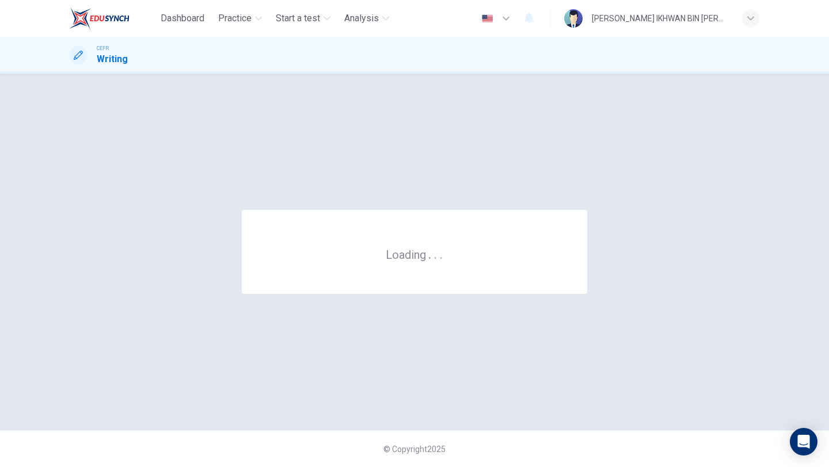
scroll to position [0, 0]
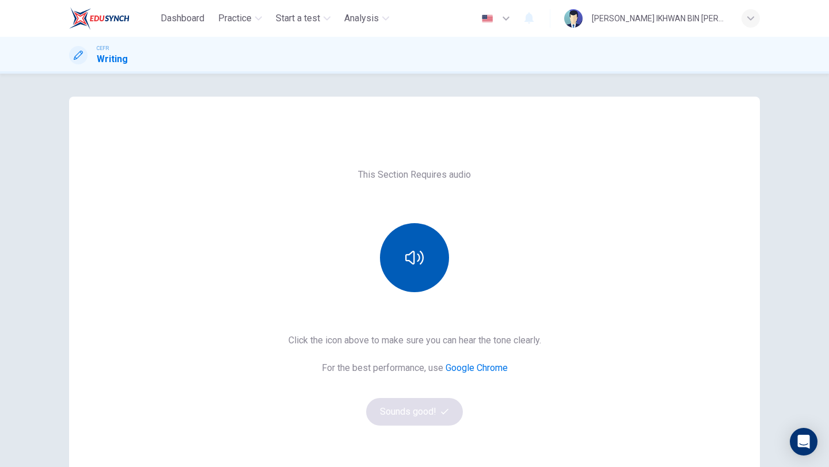
click at [422, 243] on button "button" at bounding box center [414, 257] width 69 height 69
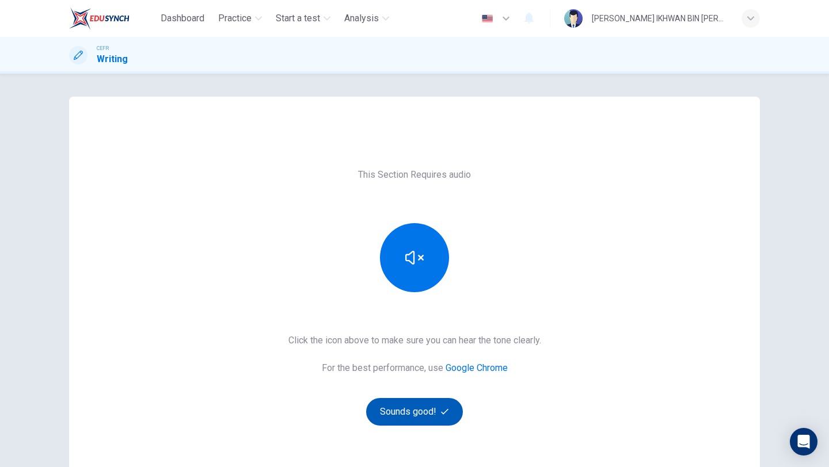
click at [420, 416] on button "Sounds good!" at bounding box center [414, 412] width 97 height 28
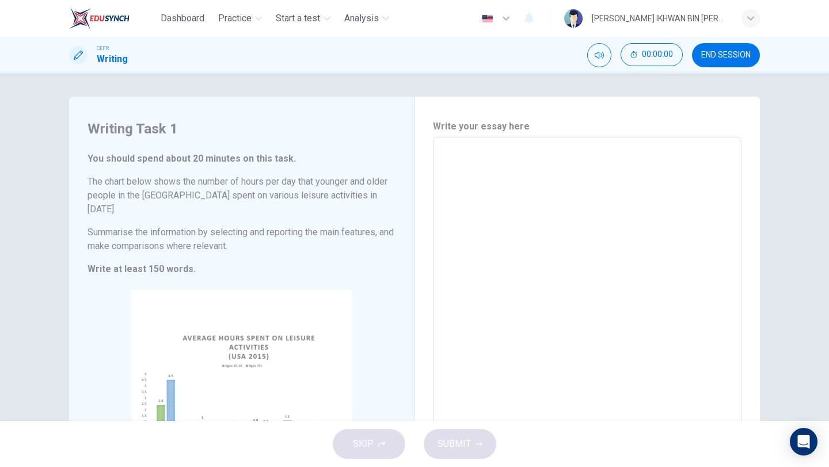
scroll to position [5, 0]
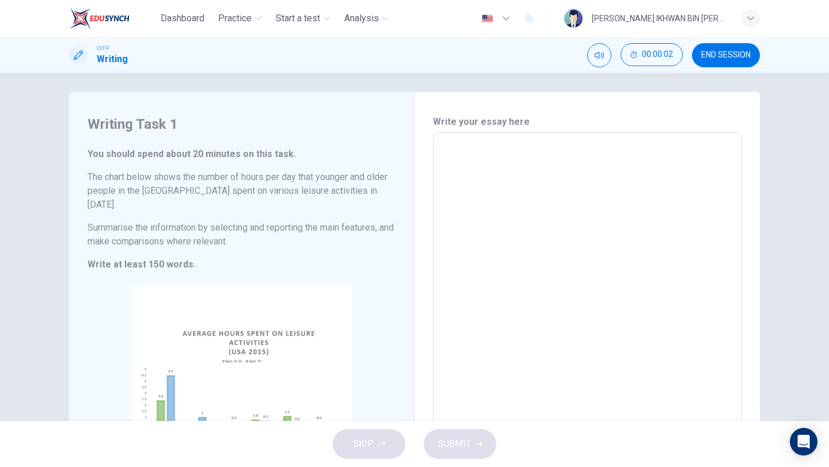
click at [737, 64] on button "END SESSION" at bounding box center [726, 55] width 68 height 24
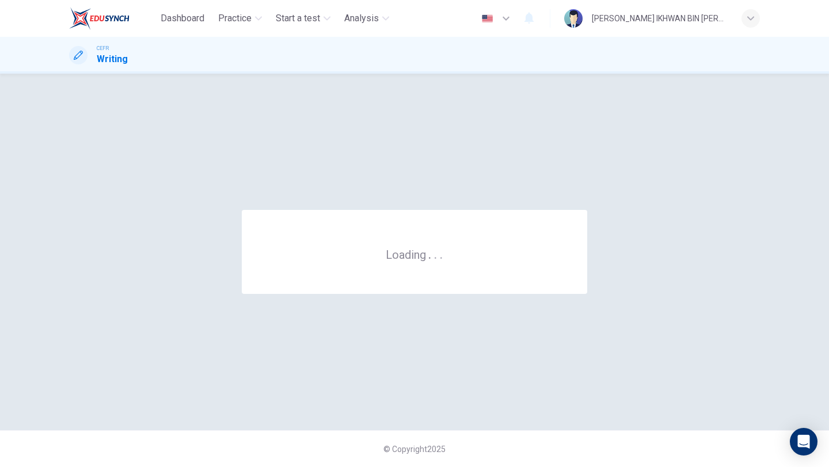
scroll to position [0, 0]
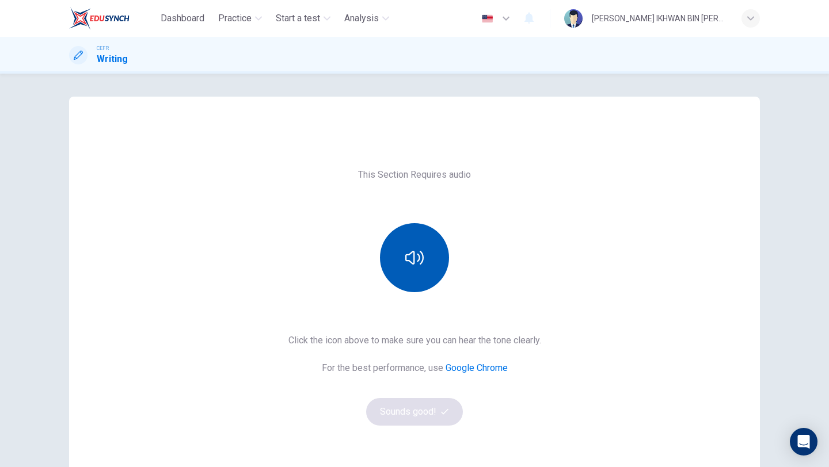
click at [422, 232] on button "button" at bounding box center [414, 257] width 69 height 69
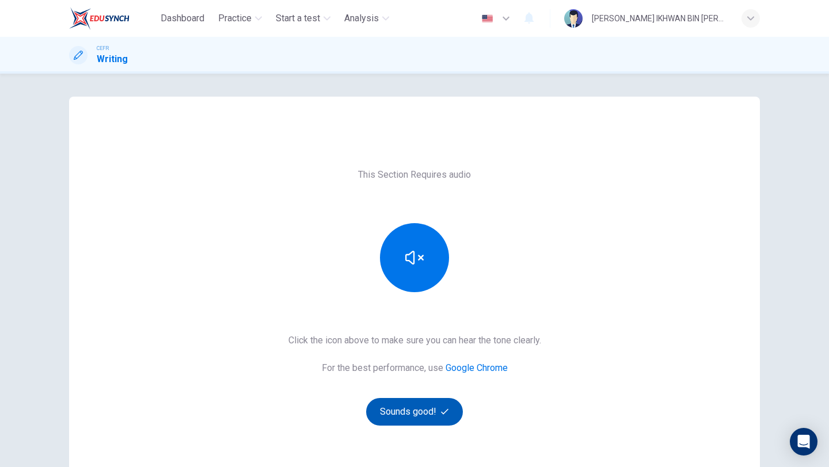
click at [421, 411] on button "Sounds good!" at bounding box center [414, 412] width 97 height 28
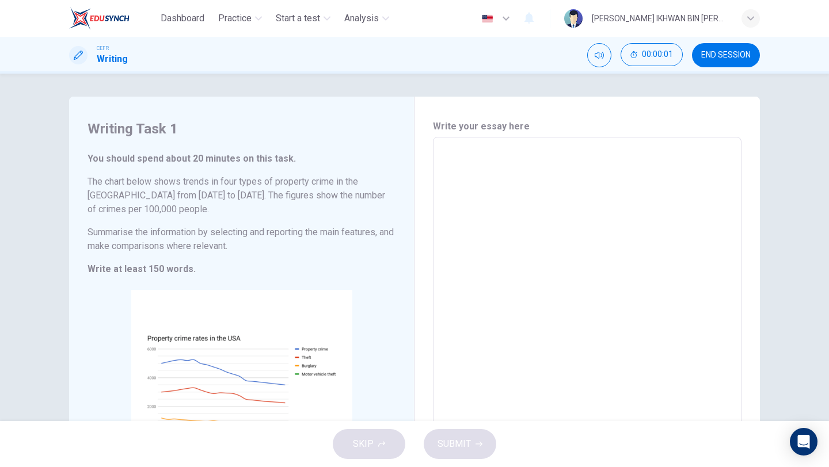
click at [721, 63] on button "END SESSION" at bounding box center [726, 55] width 68 height 24
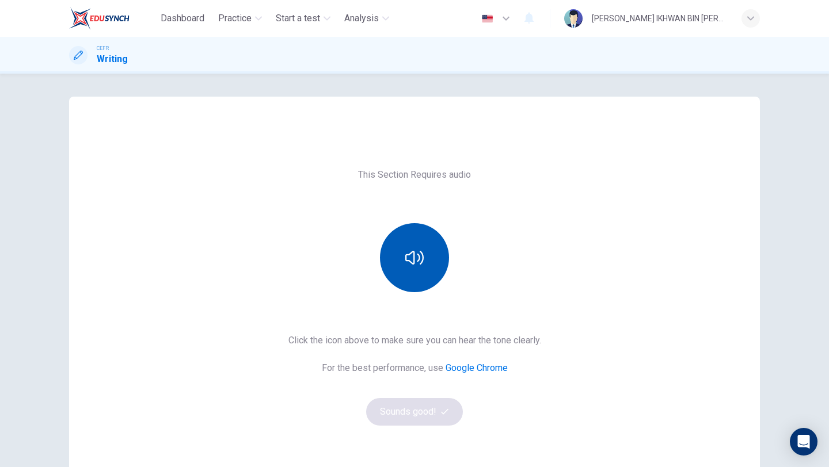
click at [394, 281] on button "button" at bounding box center [414, 257] width 69 height 69
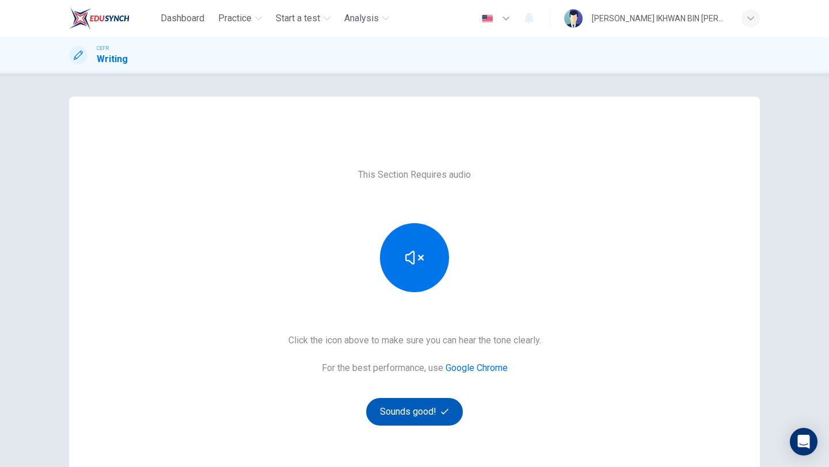
click at [405, 418] on button "Sounds good!" at bounding box center [414, 412] width 97 height 28
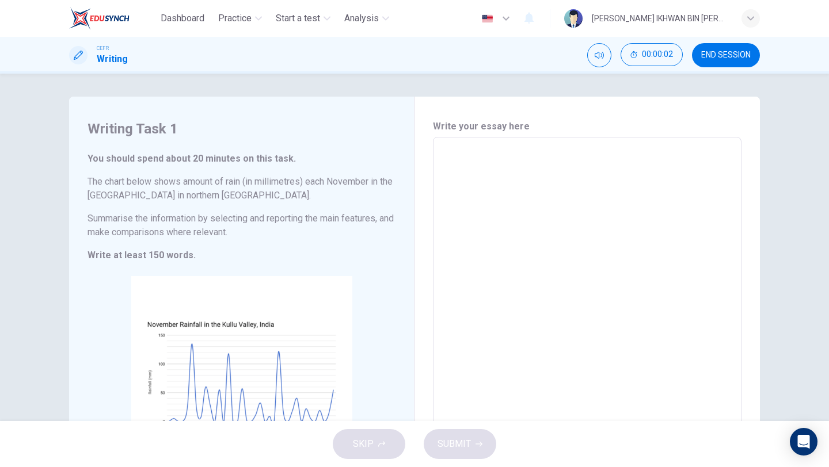
click at [705, 63] on button "END SESSION" at bounding box center [726, 55] width 68 height 24
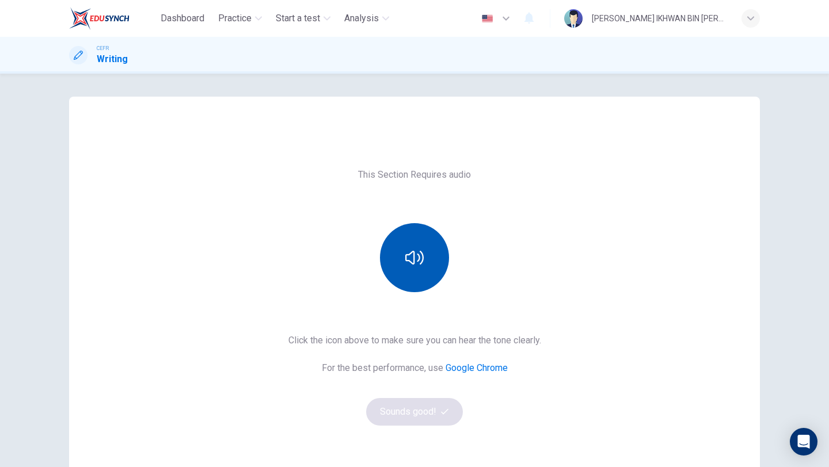
click at [406, 254] on icon "button" at bounding box center [414, 258] width 18 height 14
click at [413, 405] on button "Sounds good!" at bounding box center [414, 412] width 97 height 28
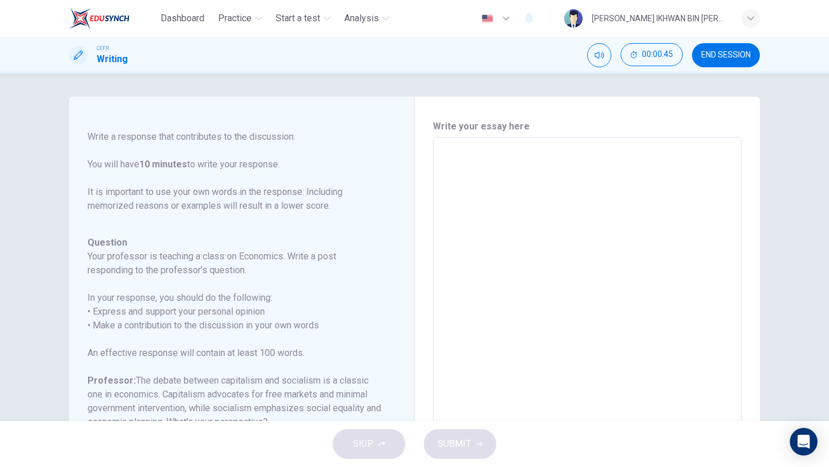
click at [526, 219] on textarea at bounding box center [587, 329] width 292 height 365
type textarea "I"
type textarea "x"
type textarea "I"
type textarea "x"
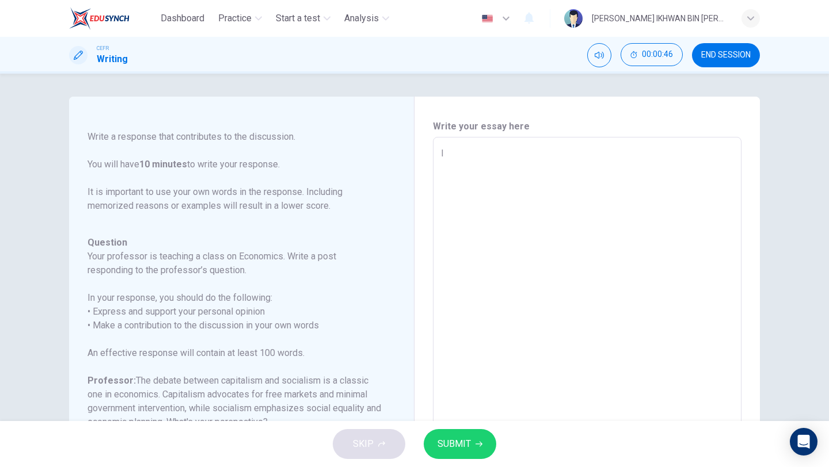
type textarea "I a"
type textarea "x"
type textarea "I am"
type textarea "x"
type textarea "I am"
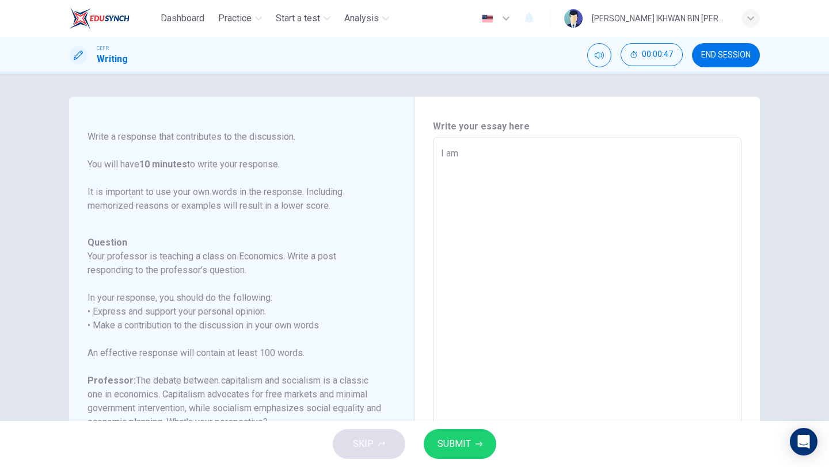
type textarea "x"
type textarea "I am r"
type textarea "x"
type textarea "I am re"
type textarea "x"
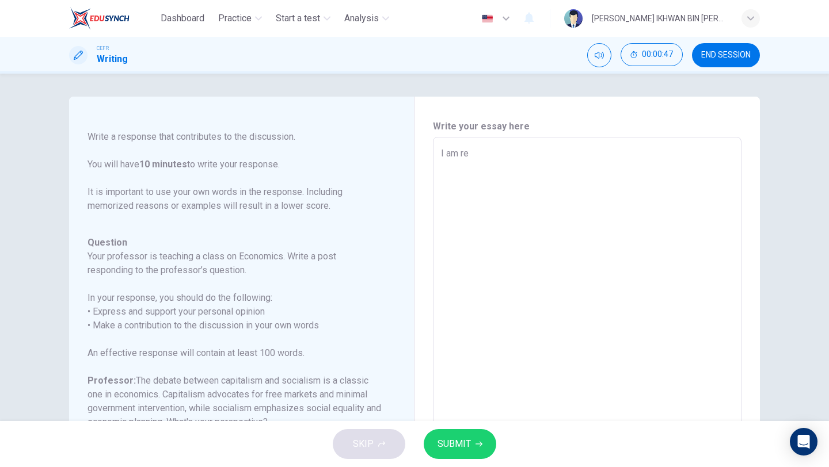
type textarea "I am res"
type textarea "x"
type textarea "I am reso"
type textarea "x"
type textarea "I am resol"
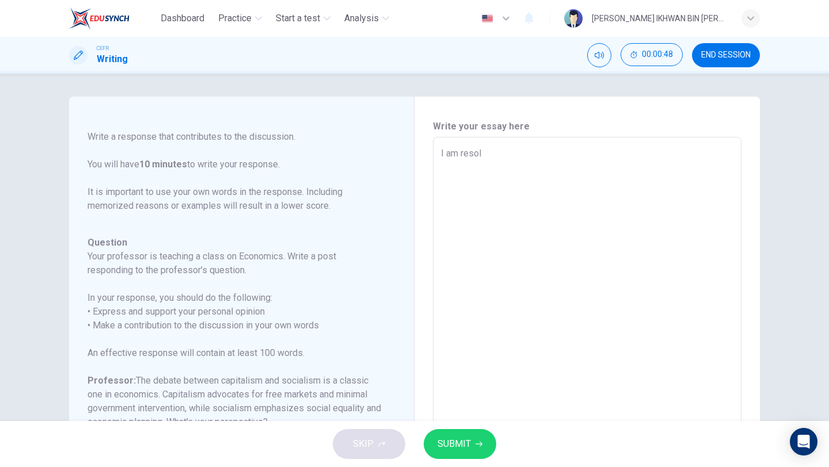
type textarea "x"
type textarea "I am resolu"
type textarea "x"
type textarea "I am resolut"
type textarea "x"
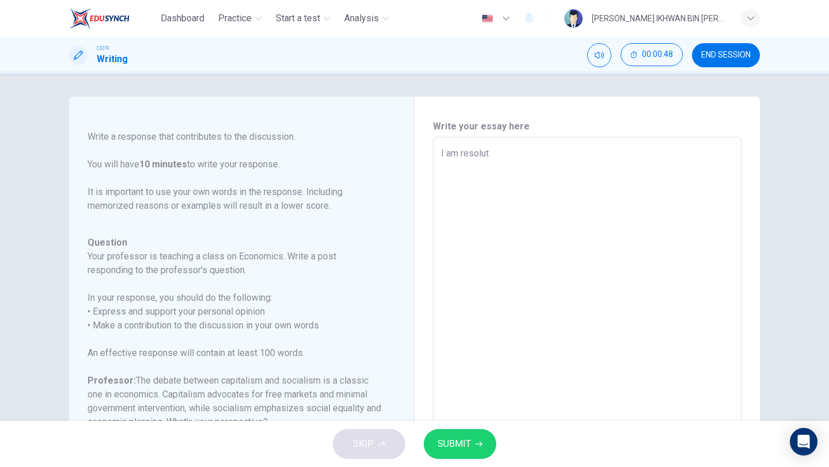
type textarea "I am resolute"
type textarea "x"
type textarea "I am resolute"
type textarea "x"
type textarea "I am resolute i"
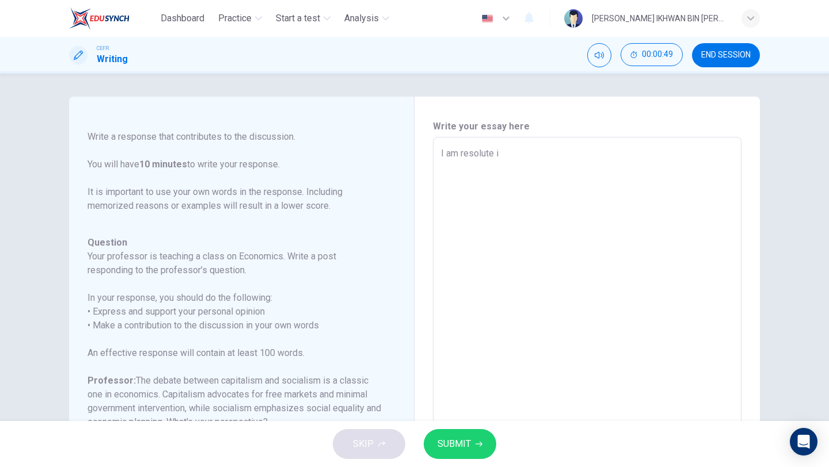
type textarea "x"
type textarea "I am resolute in"
type textarea "x"
type textarea "I am resolute in"
type textarea "x"
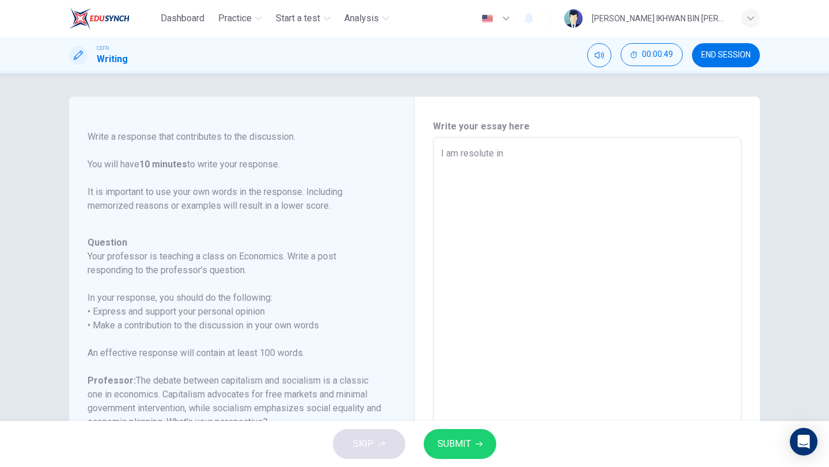
type textarea "I am resolute in m"
type textarea "x"
type textarea "I am resolute in my"
type textarea "x"
type textarea "I am resolute in my"
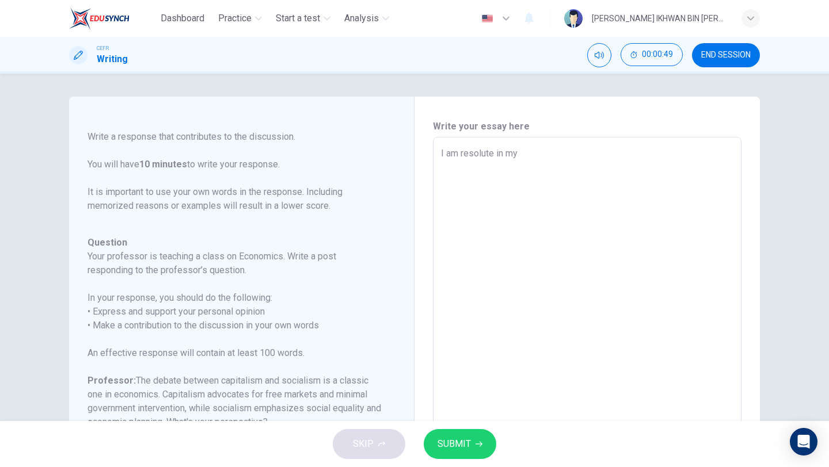
type textarea "x"
type textarea "I am resolute in my s"
type textarea "x"
type textarea "I am resolute in my st"
type textarea "x"
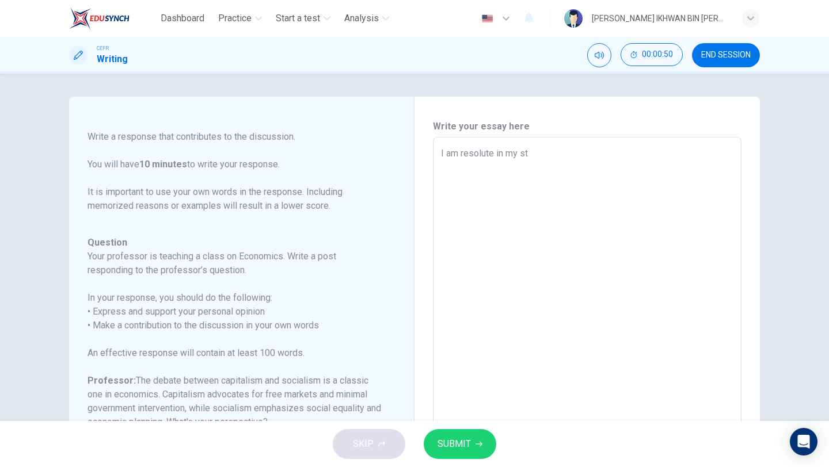
type textarea "I am resolute in my sta"
type textarea "x"
type textarea "I am resolute in my [PERSON_NAME]"
type textarea "x"
type textarea "I am resolute in my stanc"
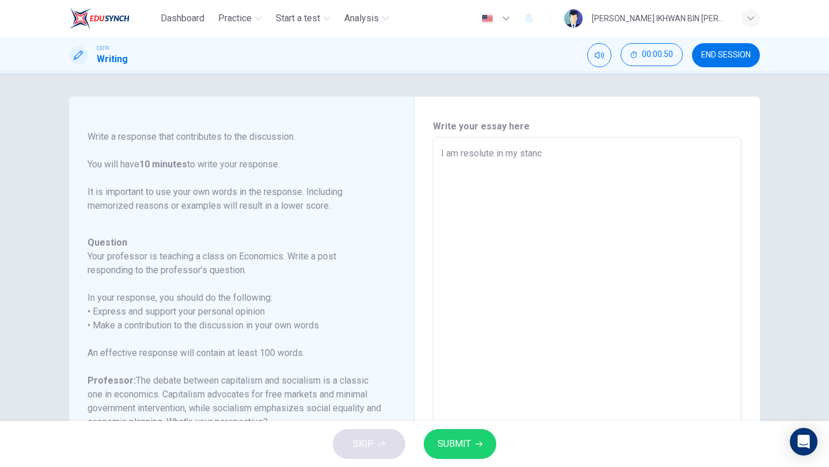
type textarea "x"
type textarea "I am resolute in my stance"
type textarea "x"
type textarea "I am resolute in my stance"
type textarea "x"
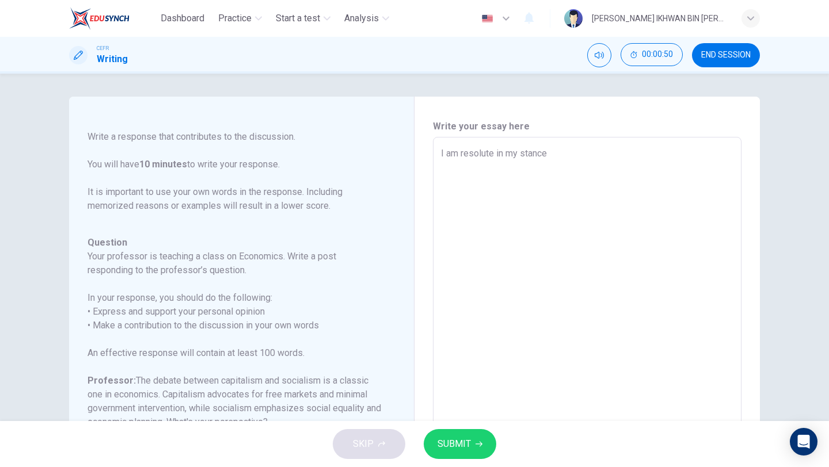
type textarea "I am resolute in my stance t"
type textarea "x"
type textarea "I am resolute in my stance th"
type textarea "x"
type textarea "I am resolute in my stance tha"
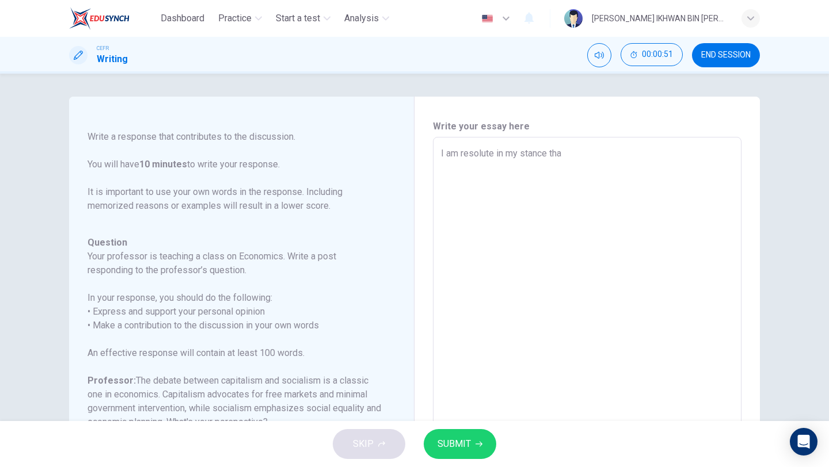
type textarea "x"
type textarea "I am resolute in my stance that"
type textarea "x"
type textarea "I am resolute in my stance that"
type textarea "x"
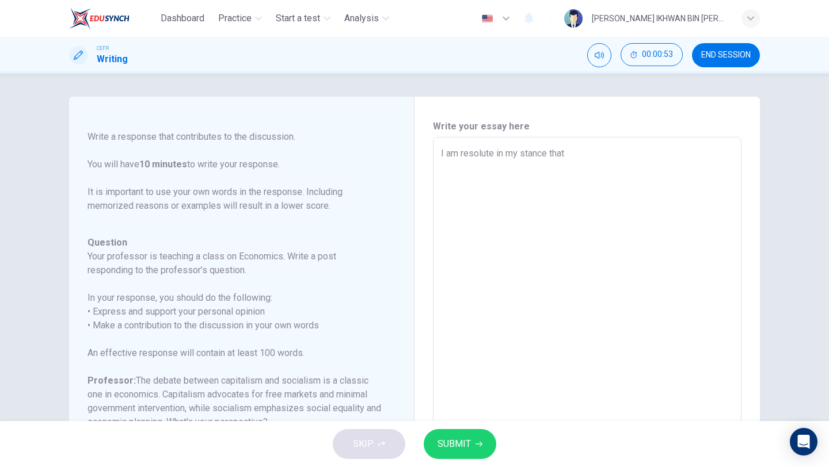
scroll to position [44, 0]
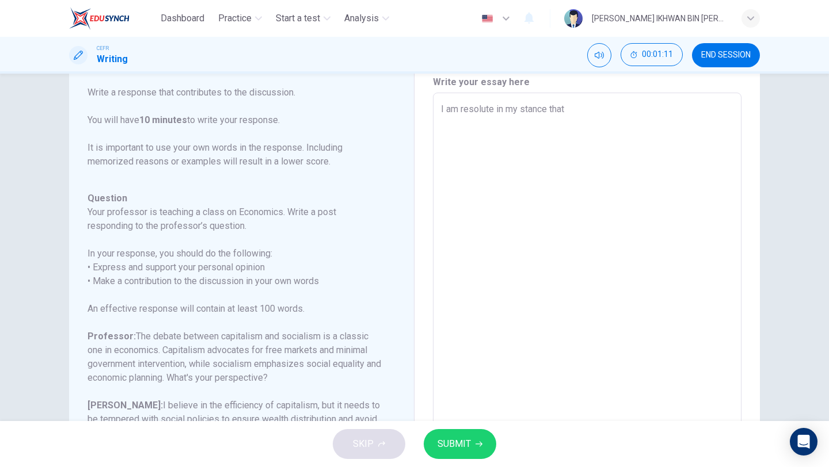
click at [598, 104] on textarea "I am resolute in my stance that" at bounding box center [587, 284] width 292 height 365
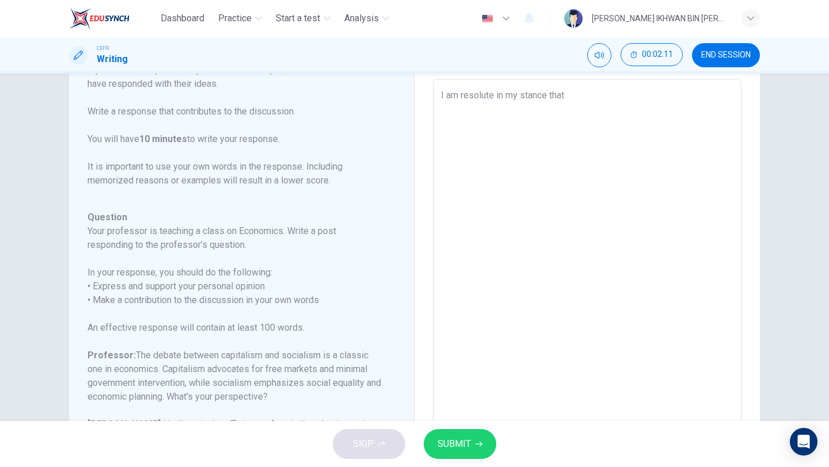
scroll to position [59, 0]
type textarea "I am resolute in my stance that s"
type textarea "x"
type textarea "I am resolute in my stance that so"
type textarea "x"
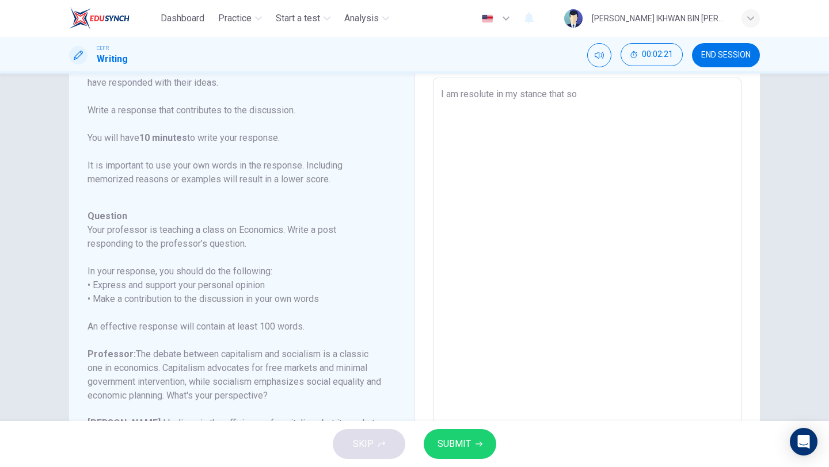
type textarea "I am resolute in my stance that soc"
type textarea "x"
type textarea "I am resolute in my stance that soci"
type textarea "x"
type textarea "I am resolute in my stance that [PERSON_NAME]"
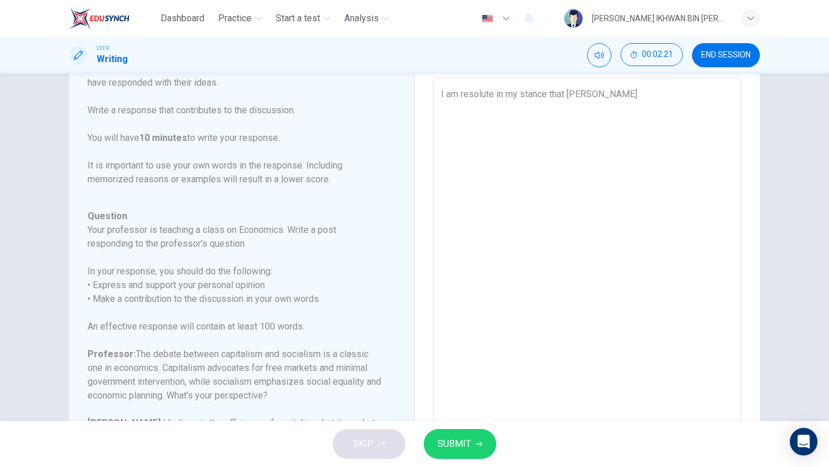
type textarea "x"
type textarea "I am resolute in my stance that social"
type textarea "x"
type textarea "I am resolute in my stance that sociali"
type textarea "x"
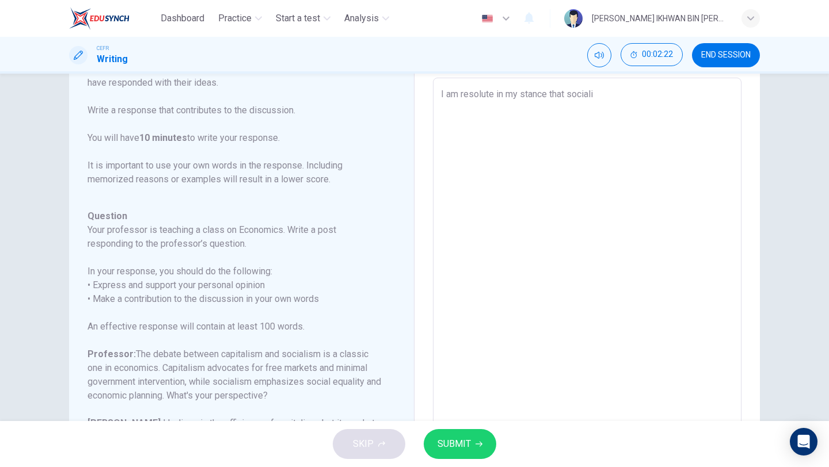
type textarea "I am resolute in my stance that socialis"
type textarea "x"
type textarea "I am resolute in my stance that socialism"
type textarea "x"
type textarea "I am resolute in my stance that socialism"
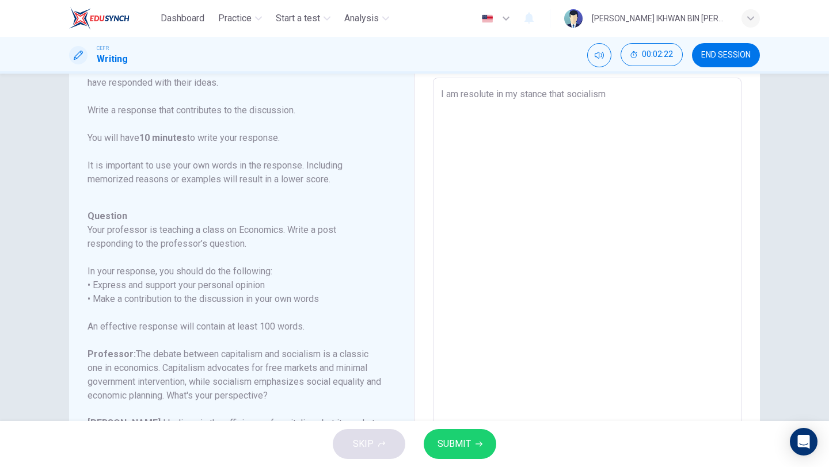
type textarea "x"
type textarea "I am resolute in my stance that socialism i"
type textarea "x"
type textarea "I am resolute in my stance that socialism in"
type textarea "x"
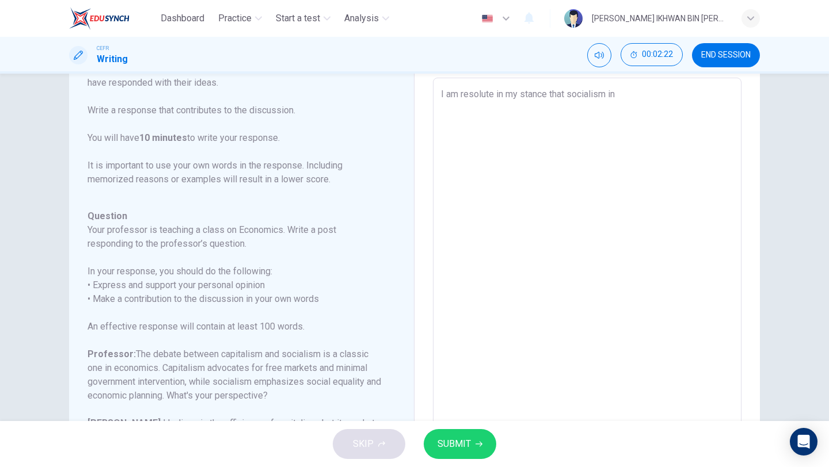
type textarea "I am resolute in my stance that socialism ins"
type textarea "x"
type textarea "I am resolute in my stance that socialism in"
type textarea "x"
type textarea "I am resolute in my stance that socialism i"
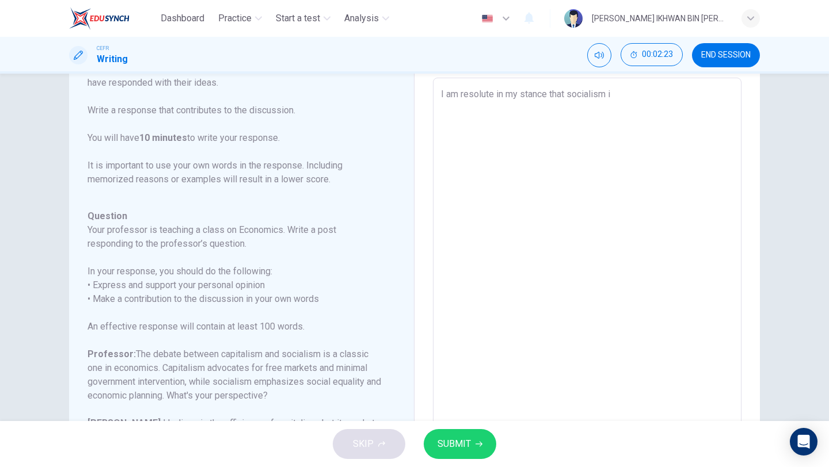
type textarea "x"
type textarea "I am resolute in my stance that socialism is"
type textarea "x"
type textarea "I am resolute in my stance that socialism is"
type textarea "x"
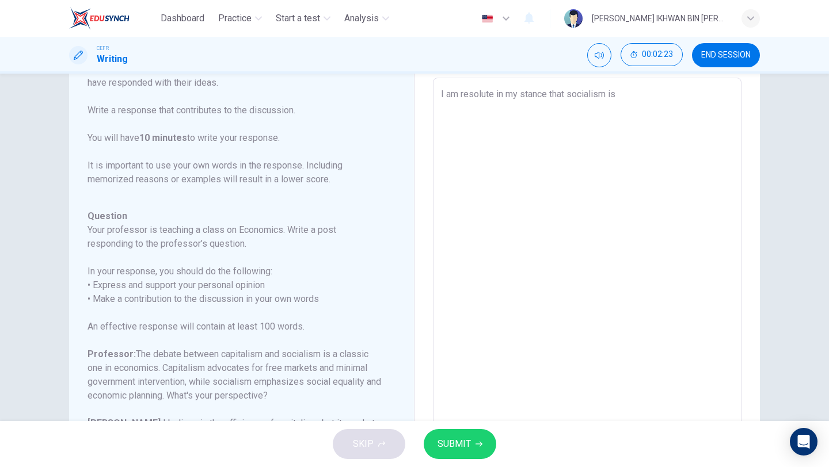
type textarea "I am resolute in my stance that socialism is a"
type textarea "x"
type textarea "I am resolute in my stance that socialism is a"
type textarea "x"
type textarea "I am resolute in my stance that socialism is a"
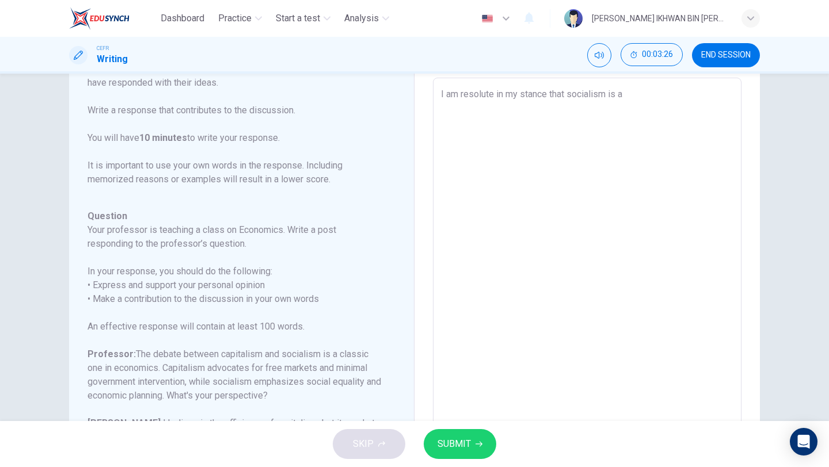
type textarea "x"
click at [653, 106] on textarea "I am resolute in my stance that socialism is a" at bounding box center [587, 269] width 292 height 365
type textarea "I am resolute in my stance that socialism is a p"
type textarea "x"
type textarea "I am resolute in my stance that socialism is a pr"
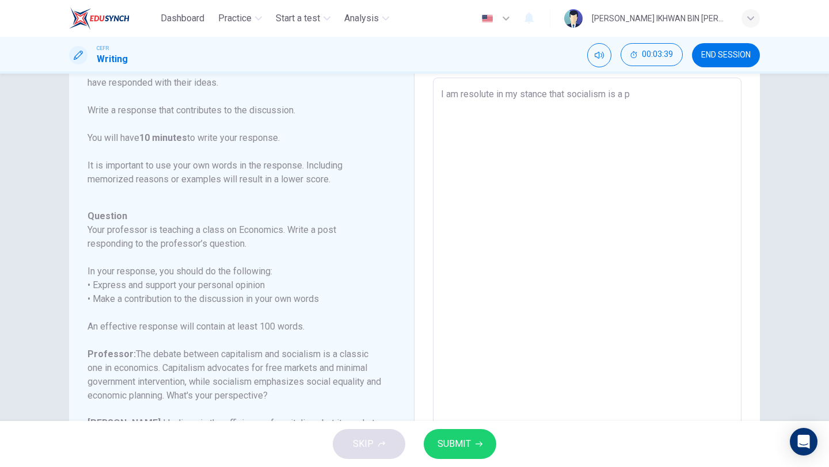
type textarea "x"
type textarea "I am resolute in my stance that socialism is a pra"
type textarea "x"
type textarea "I am resolute in my stance that socialism is a prac"
type textarea "x"
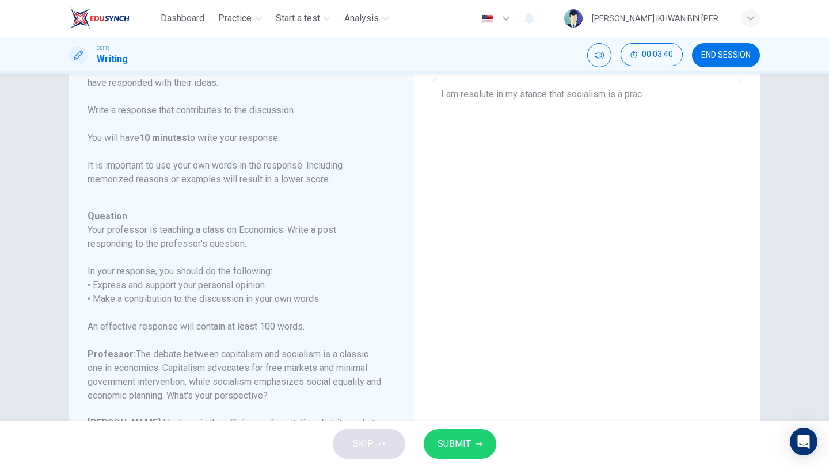
type textarea "I am resolute in my stance that socialism is a pract"
type textarea "x"
type textarea "I am resolute in my stance that socialism is a practi"
type textarea "x"
type textarea "I am resolute in my stance that socialism is a practic"
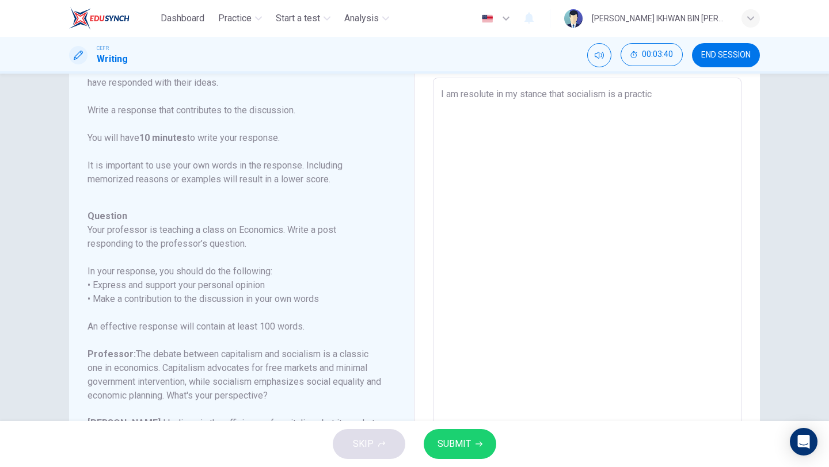
type textarea "x"
type textarea "I am resolute in my stance that socialism is a practice"
type textarea "x"
type textarea "I am resolute in my stance that socialism is a practice t"
type textarea "x"
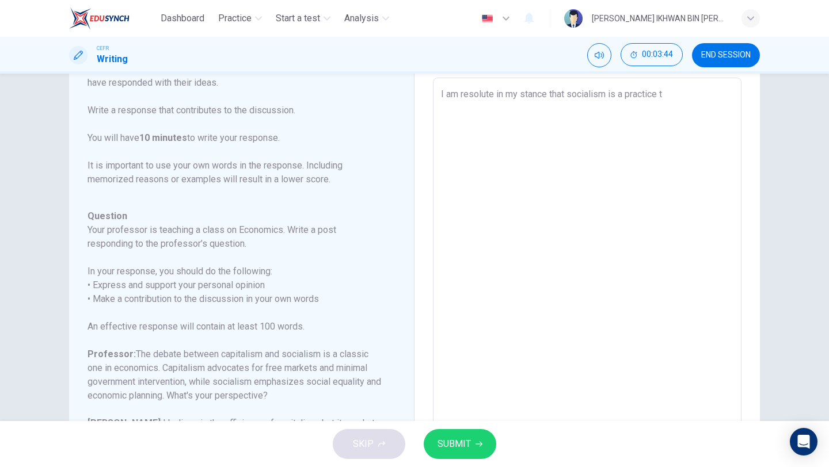
type textarea "I am resolute in my stance that socialism is a practice th"
type textarea "x"
type textarea "I am resolute in my stance that socialism is a practice tha"
type textarea "x"
type textarea "I am resolute in my stance that socialism is a practice that"
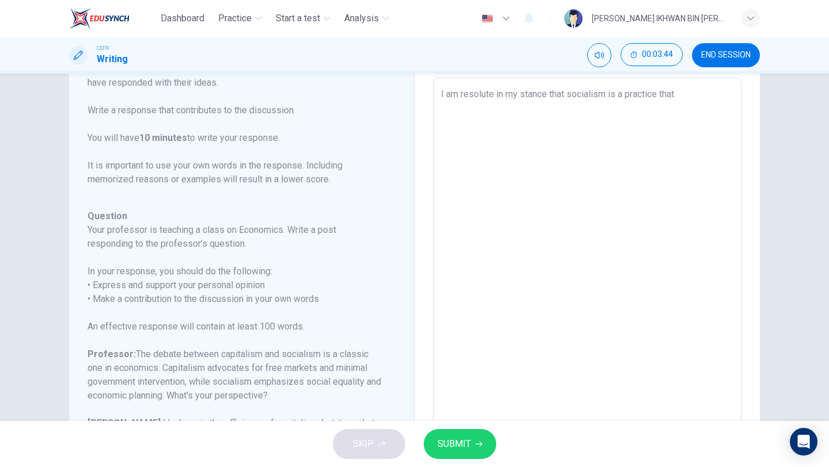
type textarea "x"
type textarea "I am resolute in my stance that socialism is a practice that"
type textarea "x"
type textarea "I am resolute in my stance that socialism is a practice that s"
type textarea "x"
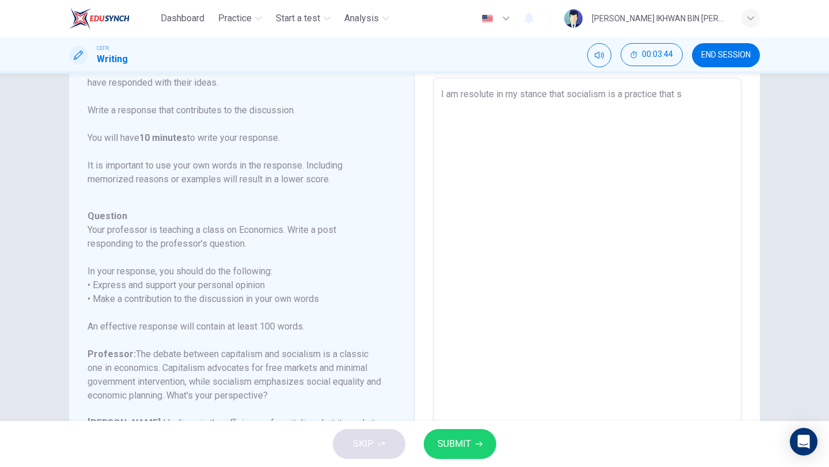
type textarea "I am resolute in my stance that socialism is a practice that sh"
type textarea "x"
type textarea "I am resolute in my stance that socialism is a practice that sho"
type textarea "x"
type textarea "I am resolute in my stance that socialism is a practice that shou"
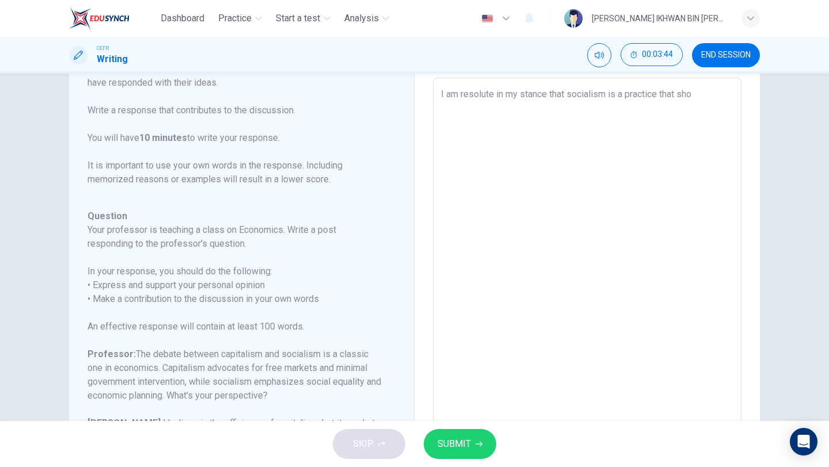
type textarea "x"
type textarea "I am resolute in my stance that socialism is a practice that shoul"
type textarea "x"
type textarea "I am resolute in my stance that socialism is a practice that should"
type textarea "x"
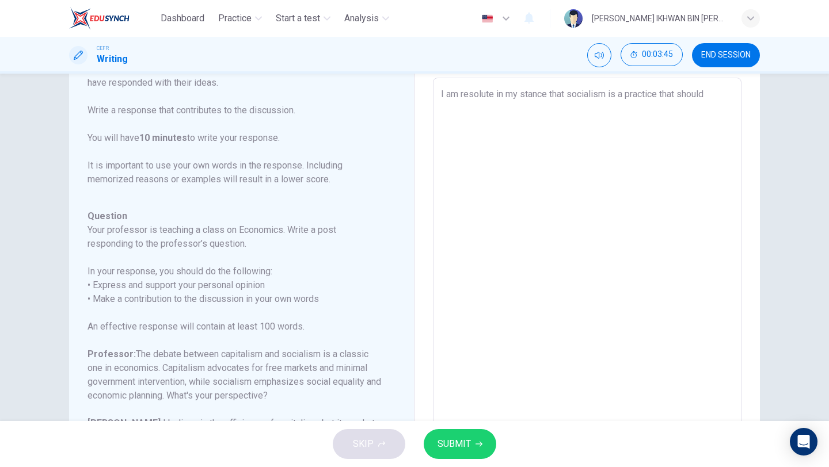
type textarea "I am resolute in my stance that socialism is a practice that should"
type textarea "x"
type textarea "I am resolute in my stance that socialism is a practice that should b"
type textarea "x"
type textarea "I am resolute in my stance that socialism is a practice that should be"
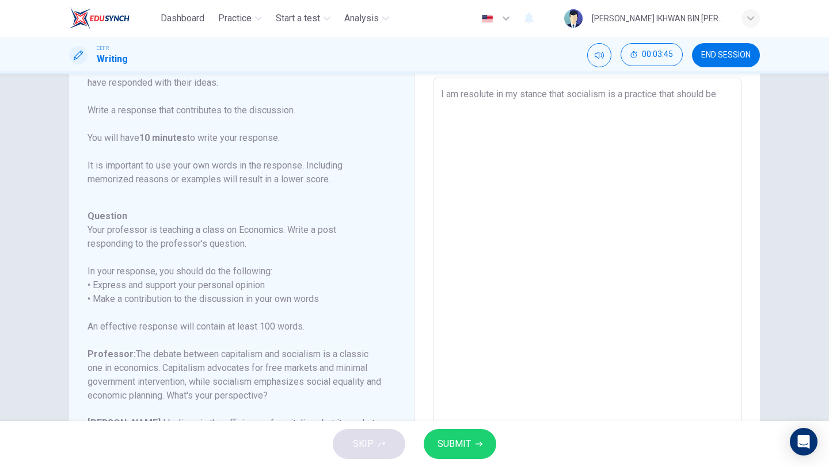
type textarea "x"
type textarea "I am resolute in my stance that socialism is a practice that should be"
type textarea "x"
type textarea "I am resolute in my stance that socialism is a practice that should be"
type textarea "x"
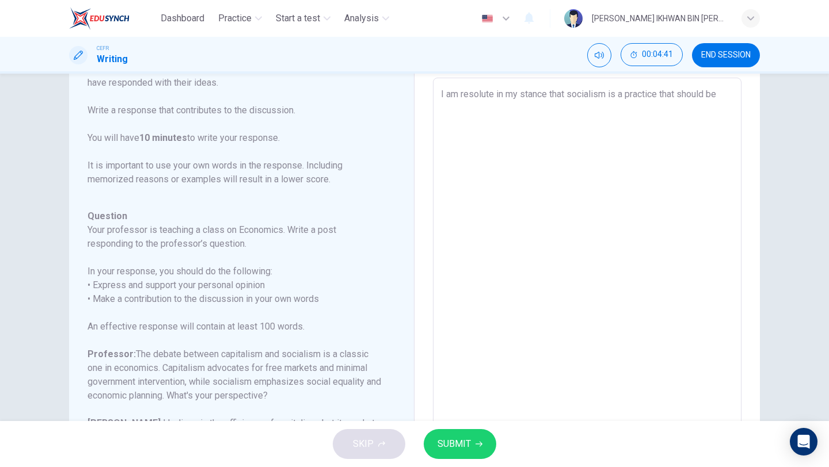
type textarea "I am resolute in my stance that socialism is a practice that should be h"
type textarea "x"
type textarea "I am resolute in my stance that socialism is a practice that should be hi"
type textarea "x"
type textarea "I am resolute in my stance that socialism is a practice that should be hih"
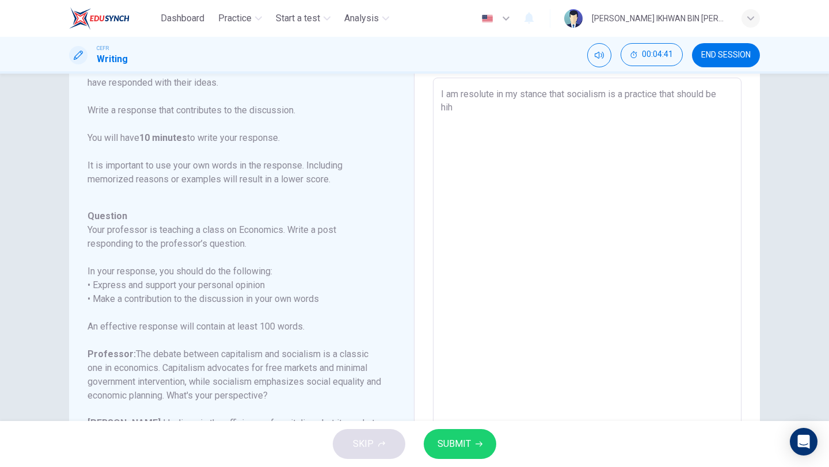
type textarea "x"
type textarea "I am resolute in my stance that socialism is a practice that should be hihg"
type textarea "x"
type textarea "I am resolute in my stance that socialism is a practice that should be hihgl"
type textarea "x"
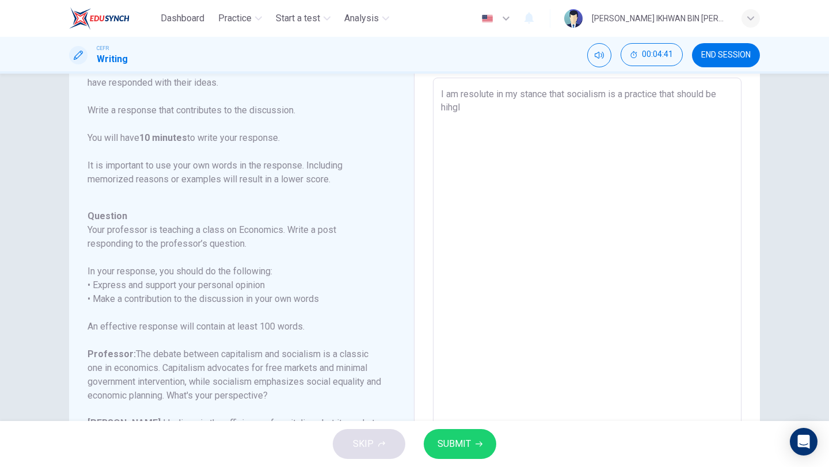
type textarea "I am resolute in my stance that socialism is a practice that should be hihgli"
type textarea "x"
type textarea "I am resolute in my stance that socialism is a practice that should be hihglig"
type textarea "x"
type textarea "I am resolute in my stance that socialism is a practice that should be hihgligh"
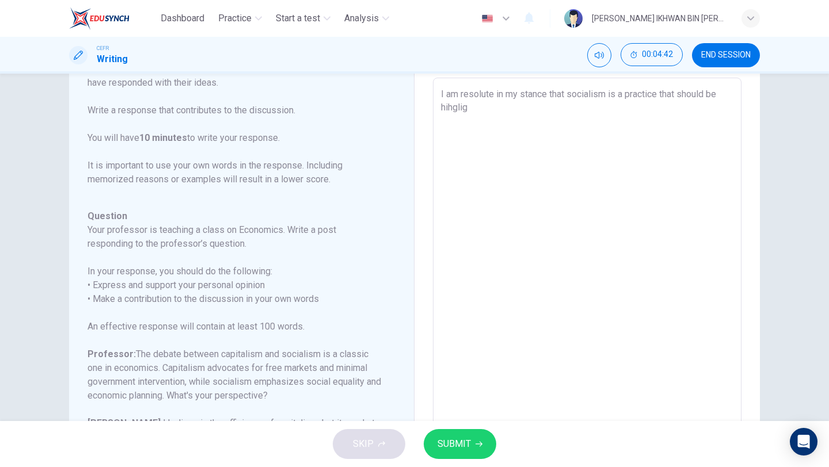
type textarea "x"
type textarea "I am resolute in my stance that socialism is a practice that should be hihglight"
type textarea "x"
type textarea "I am resolute in my stance that socialism is a practice that should be hihglight"
type textarea "x"
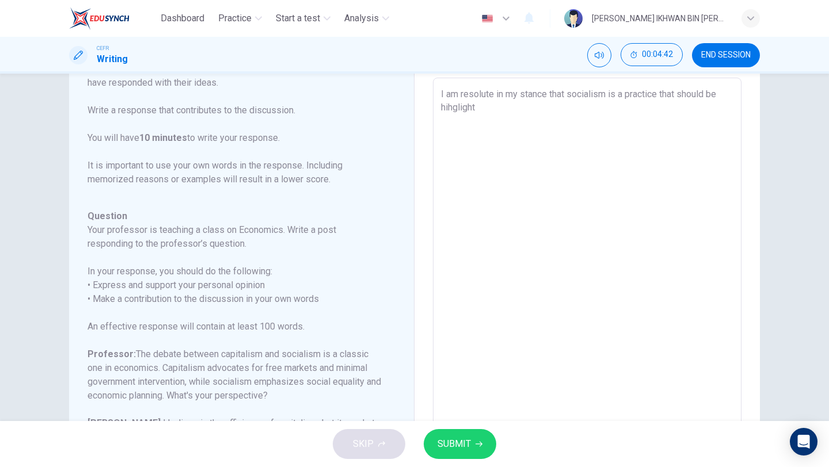
type textarea "I am resolute in my stance that socialism is a practice that should be hihglight"
type textarea "x"
type textarea "I am resolute in my stance that socialism is a practice that should be hihgligh"
type textarea "x"
type textarea "I am resolute in my stance that socialism is a practice that should be hihglig"
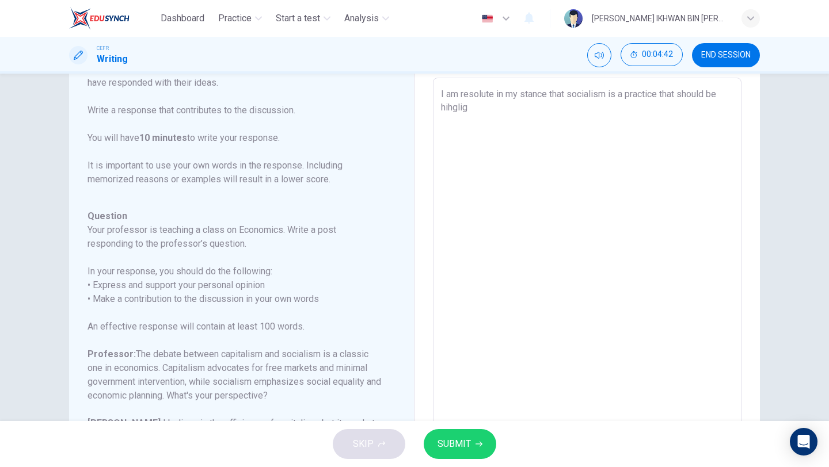
type textarea "x"
type textarea "I am resolute in my stance that socialism is a practice that should be hihgli"
type textarea "x"
type textarea "I am resolute in my stance that socialism is a practice that should be hihgl"
type textarea "x"
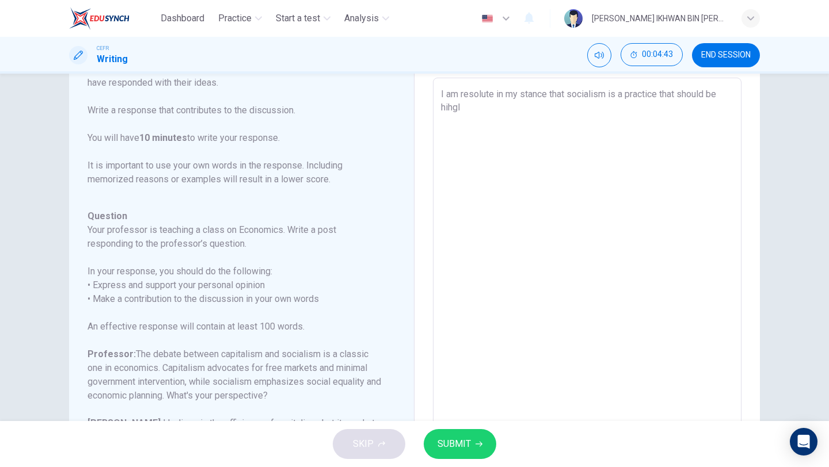
type textarea "I am resolute in my stance that socialism is a practice that should be hihg"
type textarea "x"
type textarea "I am resolute in my stance that socialism is a practice that should be hih"
type textarea "x"
type textarea "I am resolute in my stance that socialism is a practice that should be hi"
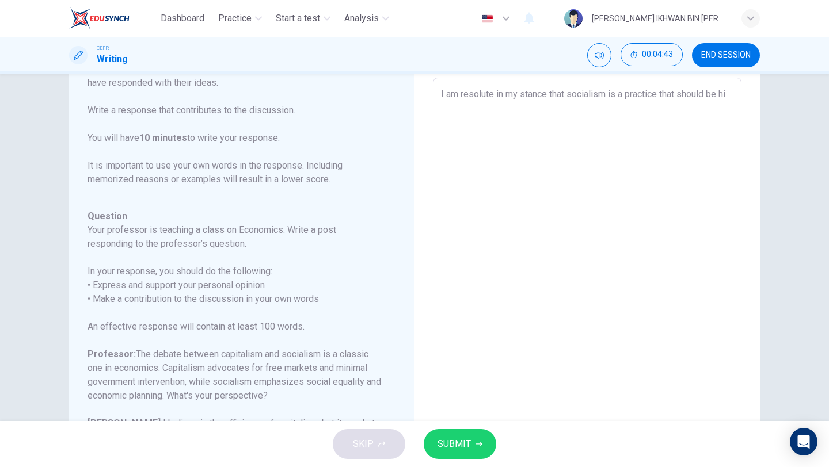
type textarea "x"
type textarea "I am resolute in my stance that socialism is a practice that should be hig"
type textarea "x"
type textarea "I am resolute in my stance that socialism is a practice that should be high"
type textarea "x"
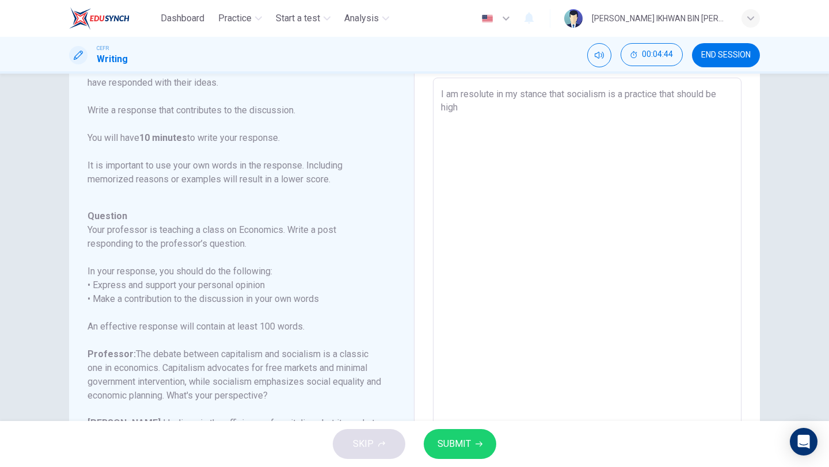
type textarea "I am resolute in my stance that socialism is a practice that should be highl"
type textarea "x"
type textarea "I am resolute in my stance that socialism is a practice that should be highli"
type textarea "x"
type textarea "I am resolute in my stance that socialism is a practice that should be highlig"
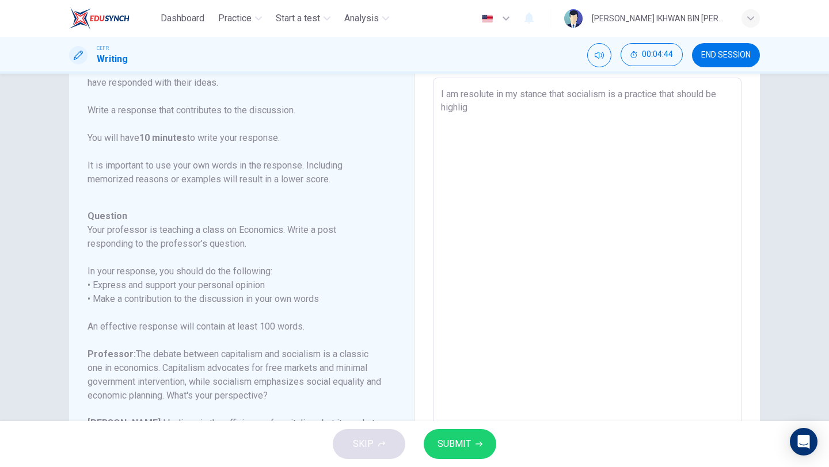
type textarea "x"
type textarea "I am resolute in my stance that socialism is a practice that should be highligh"
type textarea "x"
click at [496, 106] on textarea "I am resolute in my stance that socialism is a practice that should be highligh…" at bounding box center [587, 269] width 292 height 365
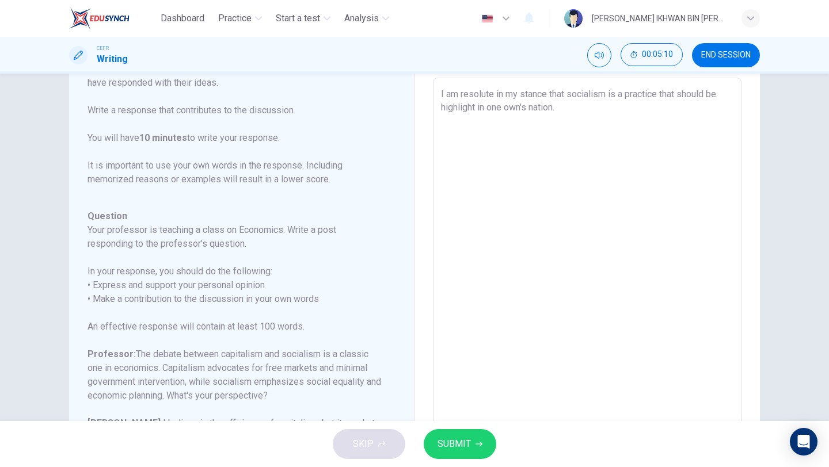
click at [525, 105] on textarea "I am resolute in my stance that socialism is a practice that should be highligh…" at bounding box center [587, 269] width 292 height 365
click at [557, 111] on textarea "I am resolute in my stance that socialism is a practice that should be highligh…" at bounding box center [587, 269] width 292 height 365
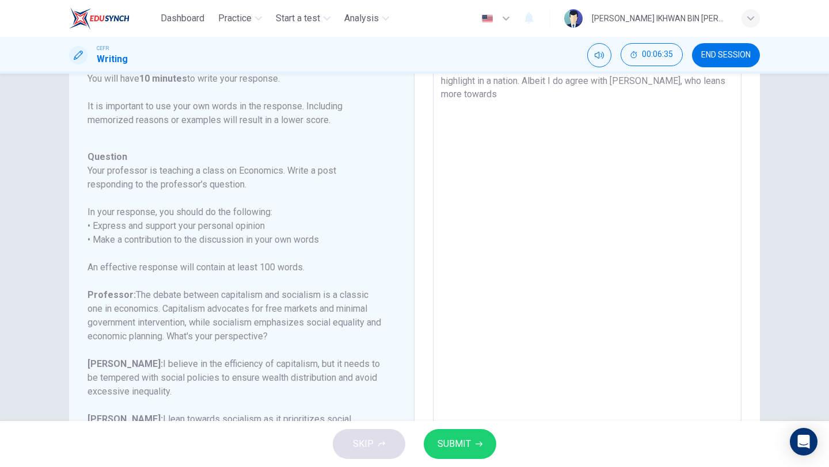
scroll to position [13, 0]
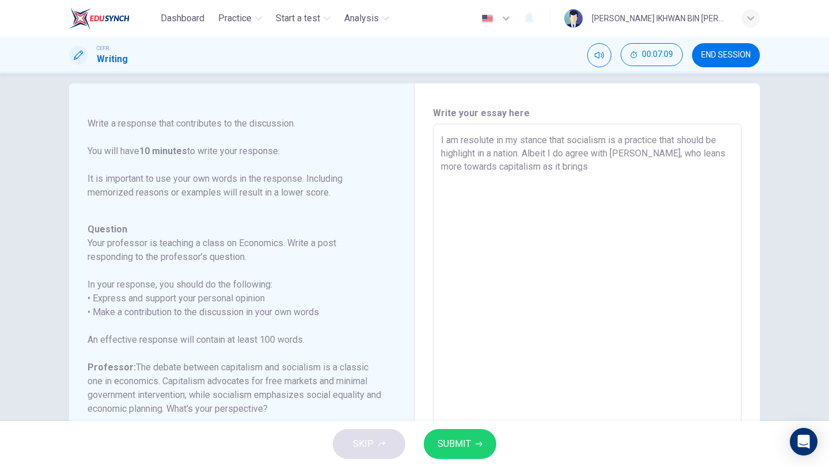
click at [437, 151] on div "I am resolute in my stance that socialism is a practice that should be highligh…" at bounding box center [587, 316] width 309 height 384
click at [435, 151] on div "I am resolute in my stance that socialism is a practice that should be highligh…" at bounding box center [587, 316] width 309 height 384
click at [441, 154] on textarea "I am resolute in my stance that socialism is a practice that should be highligh…" at bounding box center [587, 316] width 292 height 365
click at [582, 164] on textarea "I am resolute in my stance that socialism is a practice that should be a highli…" at bounding box center [587, 316] width 292 height 365
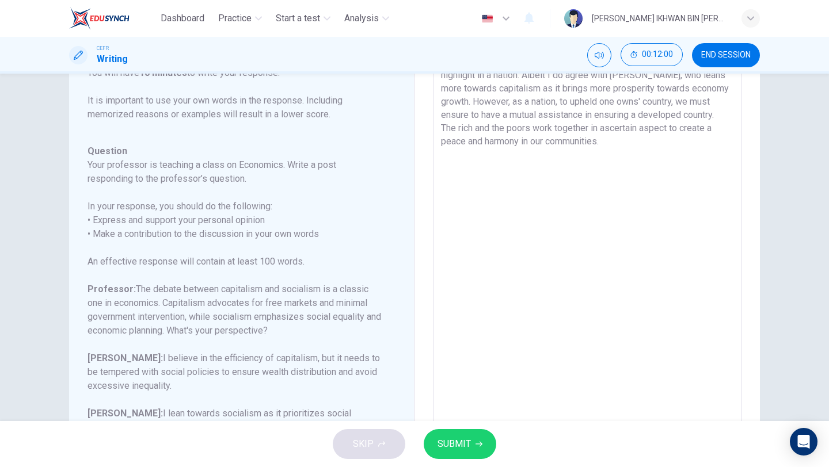
scroll to position [0, 0]
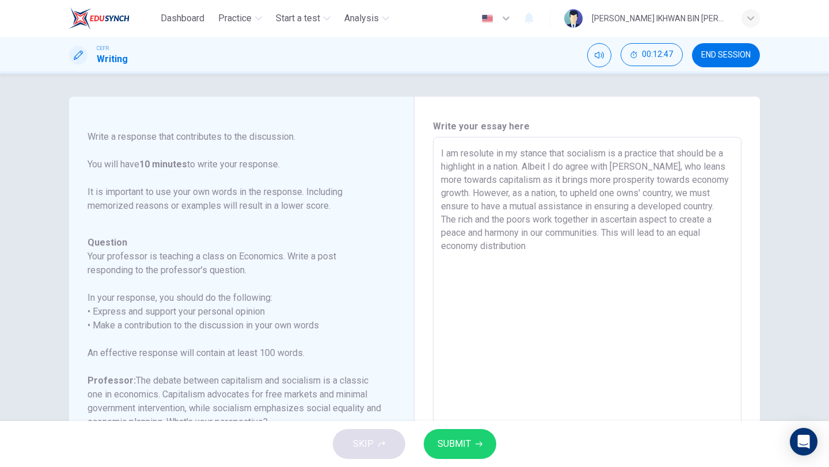
click at [478, 247] on textarea "I am resolute in my stance that socialism is a practice that should be a highli…" at bounding box center [587, 329] width 292 height 365
click at [559, 246] on textarea "I am resolute in my stance that socialism is a practice that should be a highli…" at bounding box center [587, 329] width 292 height 365
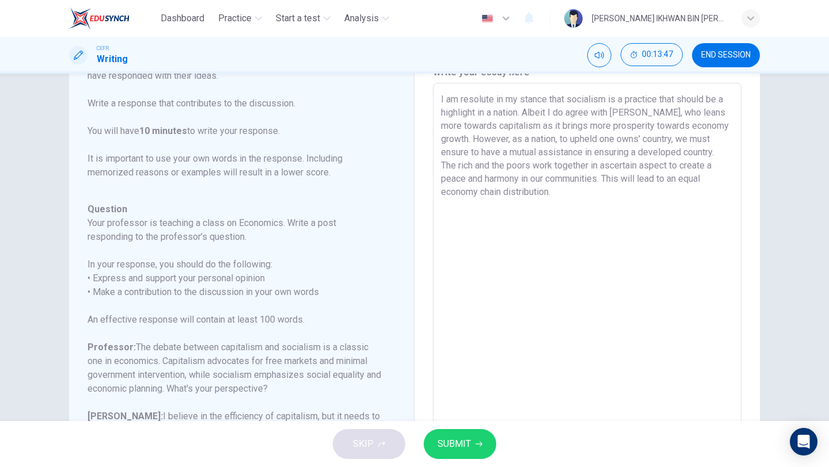
scroll to position [49, 0]
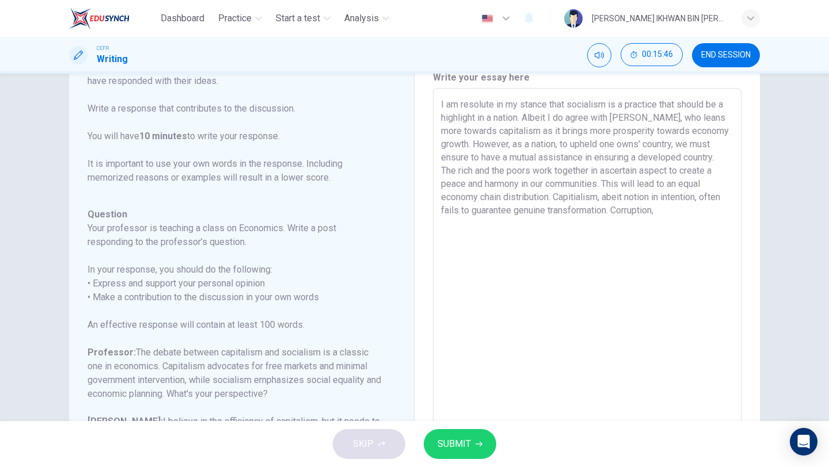
click at [677, 214] on textarea "I am resolute in my stance that socialism is a practice that should be a highli…" at bounding box center [587, 280] width 292 height 365
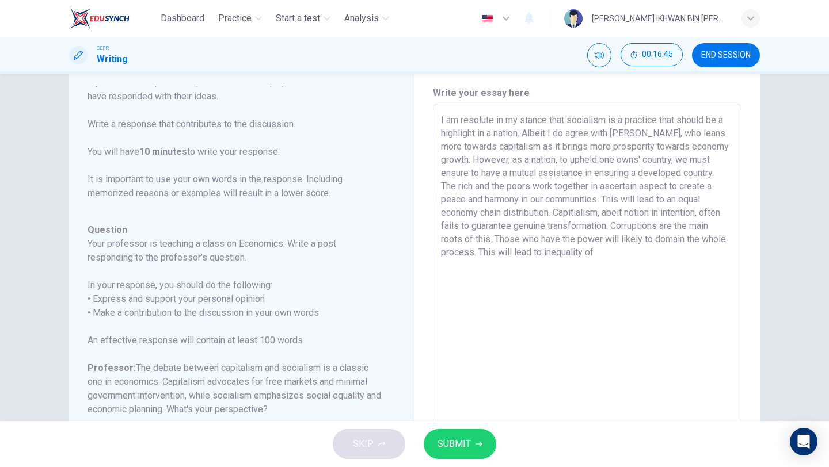
scroll to position [32, 0]
drag, startPoint x: 692, startPoint y: 227, endPoint x: 489, endPoint y: 236, distance: 203.4
click at [489, 236] on textarea "I am resolute in my stance that socialism is a practice that should be a highli…" at bounding box center [587, 297] width 292 height 365
click at [607, 255] on textarea "I am resolute in my stance that socialism is a practice that should be a highli…" at bounding box center [587, 297] width 292 height 365
drag, startPoint x: 607, startPoint y: 255, endPoint x: 560, endPoint y: 253, distance: 46.7
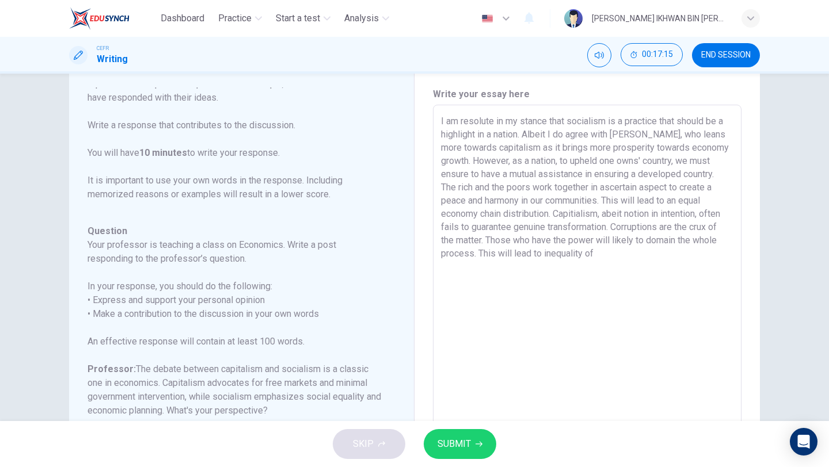
click at [560, 253] on textarea "I am resolute in my stance that socialism is a practice that should be a highli…" at bounding box center [587, 297] width 292 height 365
click at [600, 254] on textarea "I am resolute in my stance that socialism is a practice that should be a highli…" at bounding box center [587, 297] width 292 height 365
drag, startPoint x: 600, startPoint y: 254, endPoint x: 481, endPoint y: 250, distance: 119.2
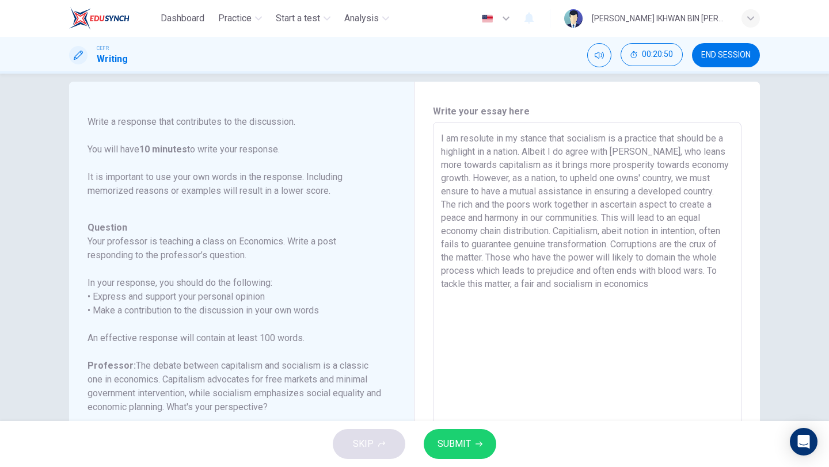
scroll to position [0, 0]
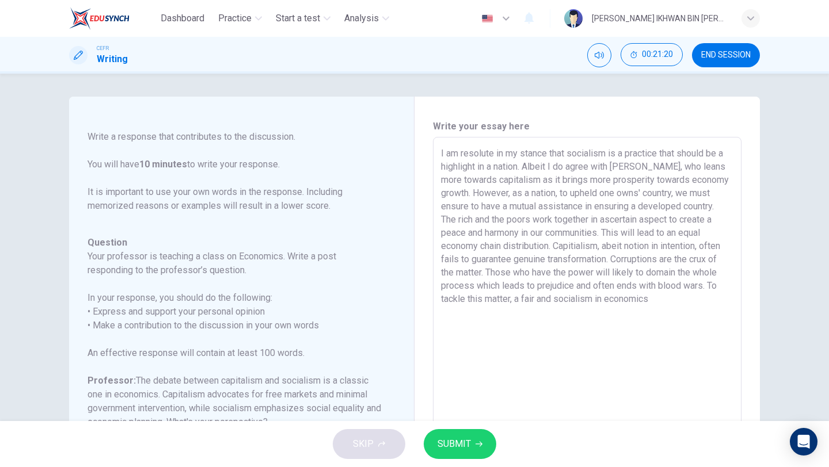
click at [549, 300] on textarea "I am resolute in my stance that socialism is a practice that should be a highli…" at bounding box center [587, 329] width 292 height 365
click at [555, 298] on textarea "I am resolute in my stance that socialism is a practice that should be a highli…" at bounding box center [587, 329] width 292 height 365
click at [660, 302] on textarea "I am resolute in my stance that socialism is a practice that should be a highli…" at bounding box center [587, 329] width 292 height 365
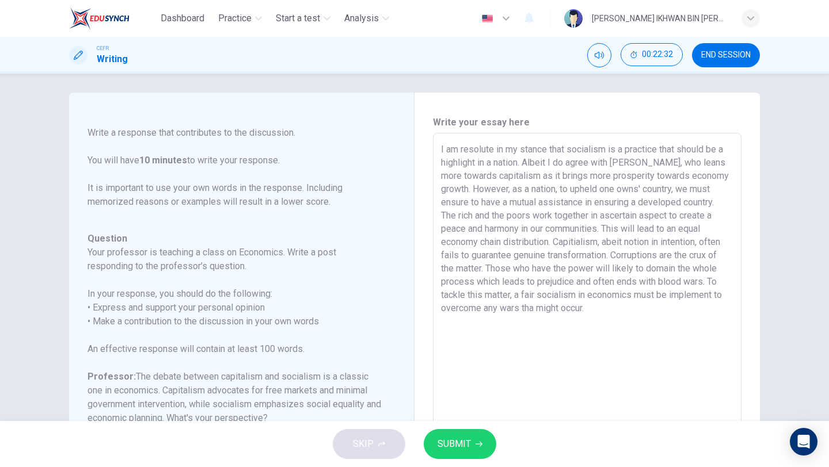
scroll to position [3, 0]
drag, startPoint x: 590, startPoint y: 311, endPoint x: 437, endPoint y: 154, distance: 219.8
click at [437, 154] on div "I am resolute in my stance that socialism is a practice that should be a highli…" at bounding box center [587, 326] width 309 height 384
click at [531, 309] on textarea "I am resolute in my stance that socialism is a practice that should be a highli…" at bounding box center [587, 326] width 292 height 365
click at [618, 310] on textarea "I am resolute in my stance that socialism is a practice that should be a highli…" at bounding box center [587, 326] width 292 height 365
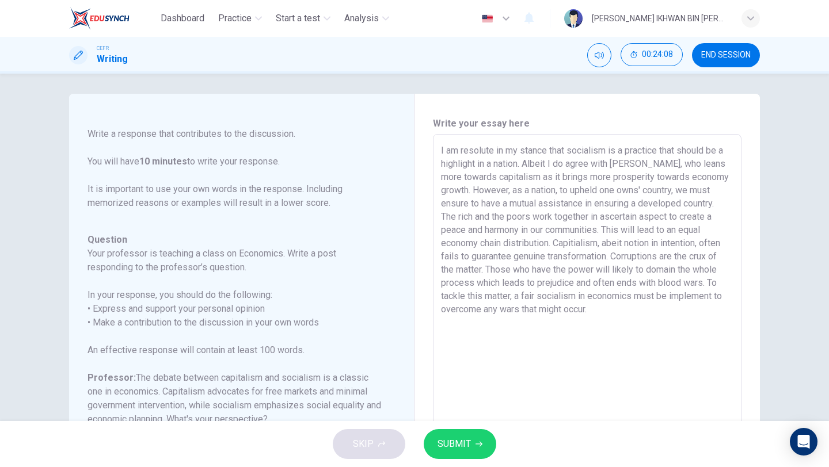
click at [443, 444] on span "SUBMIT" at bounding box center [453, 444] width 33 height 16
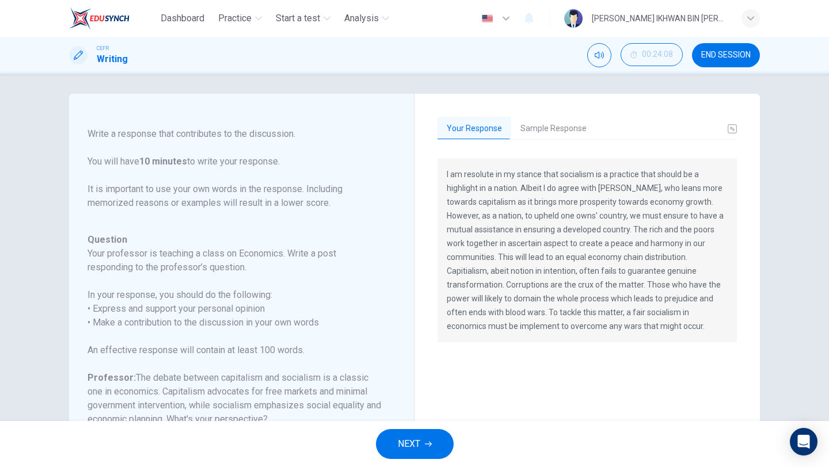
click at [549, 136] on button "Sample Response" at bounding box center [553, 129] width 85 height 24
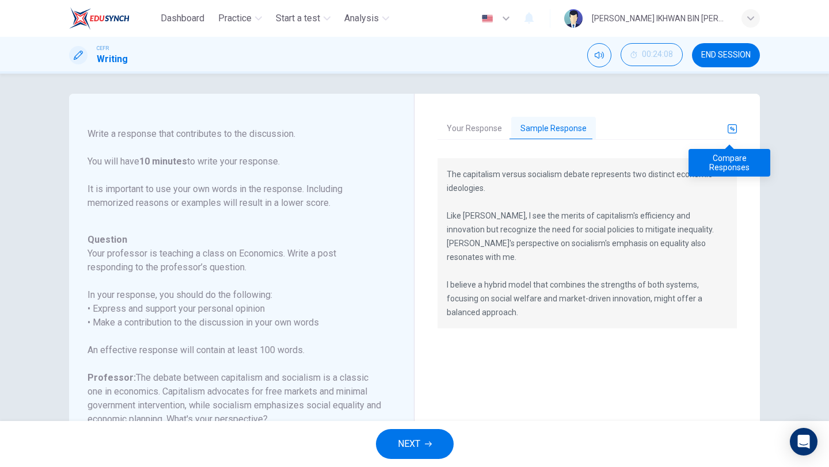
click at [730, 131] on icon "basic tabs example" at bounding box center [732, 128] width 9 height 9
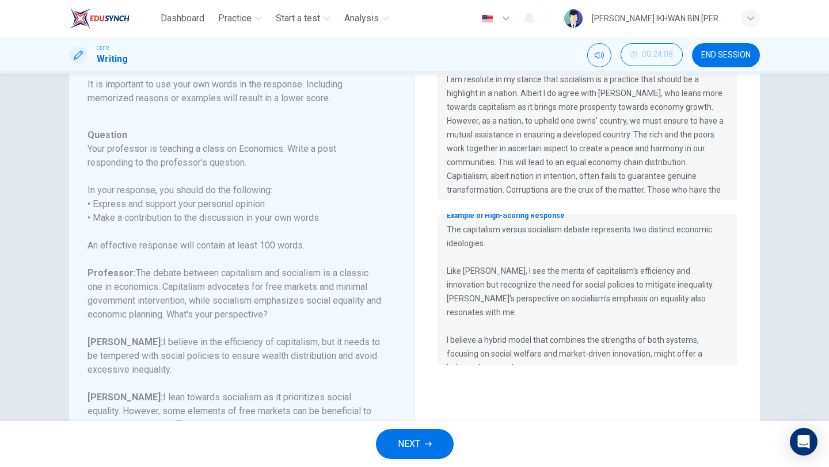
scroll to position [16, 0]
drag, startPoint x: 513, startPoint y: 354, endPoint x: 439, endPoint y: 220, distance: 153.6
click at [439, 220] on div "Example of High-Scoring Response The capitalism versus socialism debate represe…" at bounding box center [586, 289] width 299 height 151
drag, startPoint x: 442, startPoint y: 226, endPoint x: 476, endPoint y: 264, distance: 51.0
click at [476, 264] on div "Example of High-Scoring Response The capitalism versus socialism debate represe…" at bounding box center [586, 289] width 299 height 151
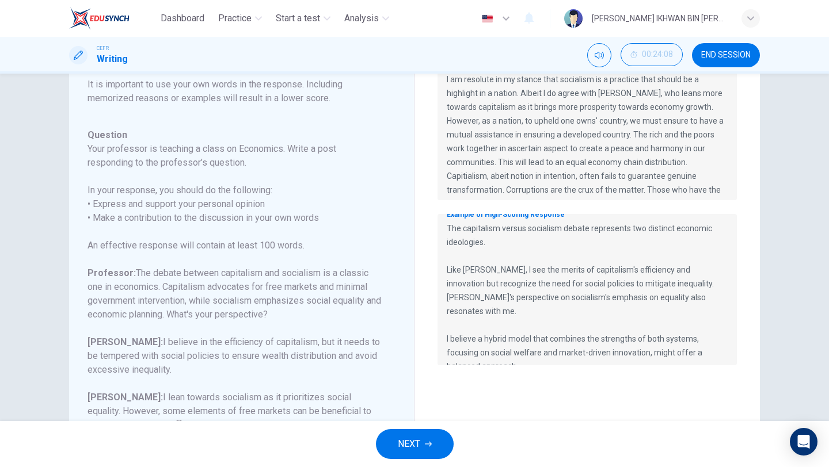
drag, startPoint x: 443, startPoint y: 227, endPoint x: 473, endPoint y: 271, distance: 53.0
click at [473, 274] on p "The capitalism versus socialism debate represents two distinct economic ideolog…" at bounding box center [587, 298] width 281 height 152
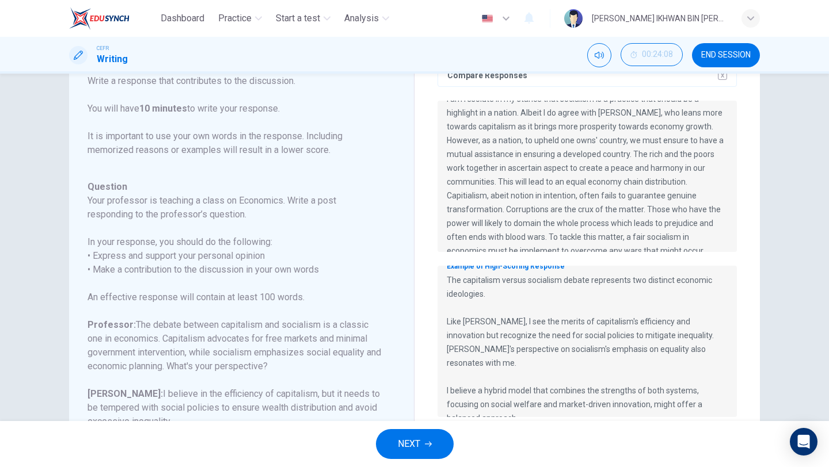
scroll to position [40, 0]
